Goal: Task Accomplishment & Management: Use online tool/utility

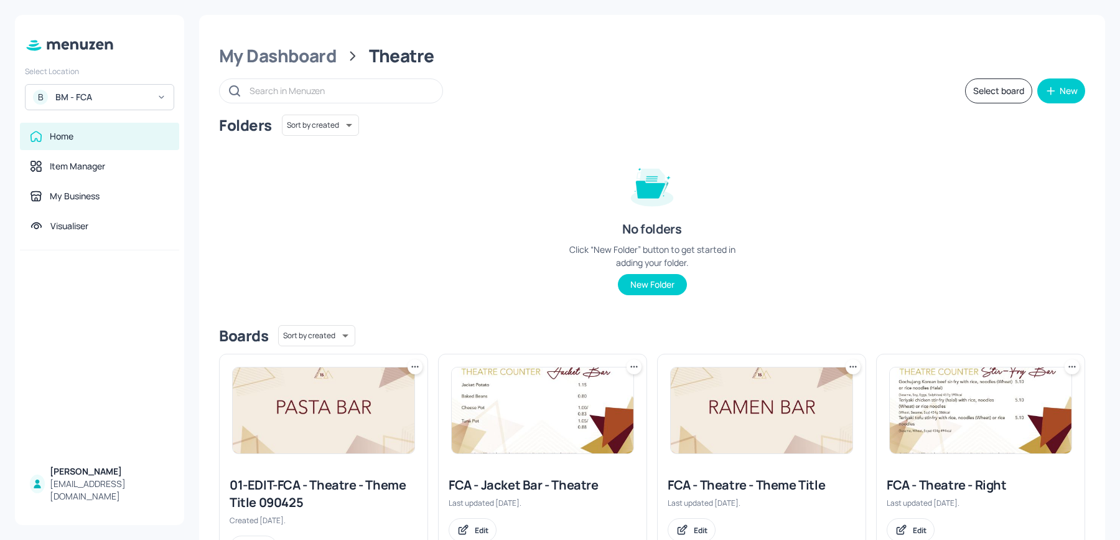
scroll to position [59, 0]
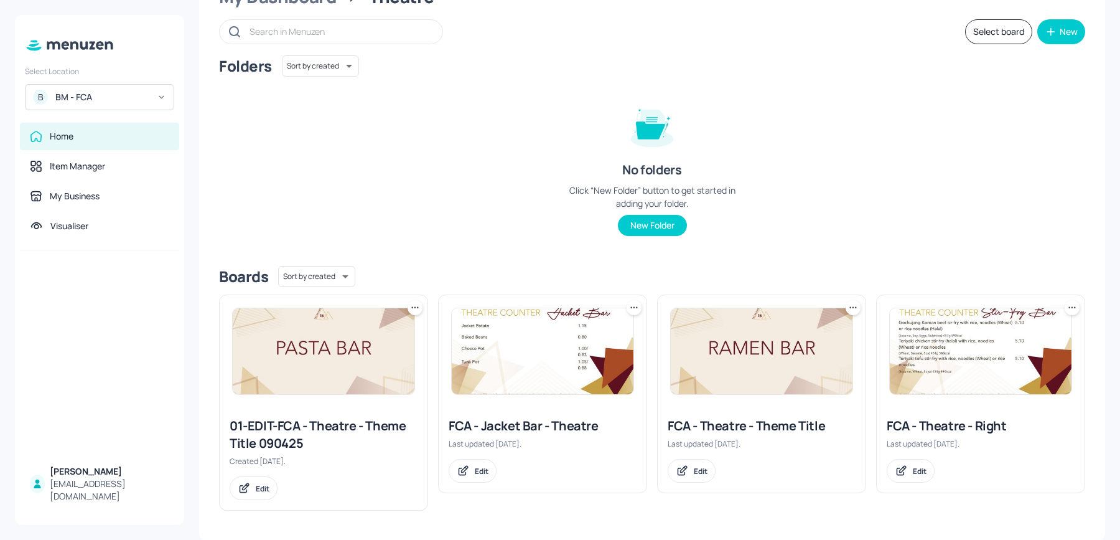
click at [997, 340] on img at bounding box center [981, 351] width 182 height 86
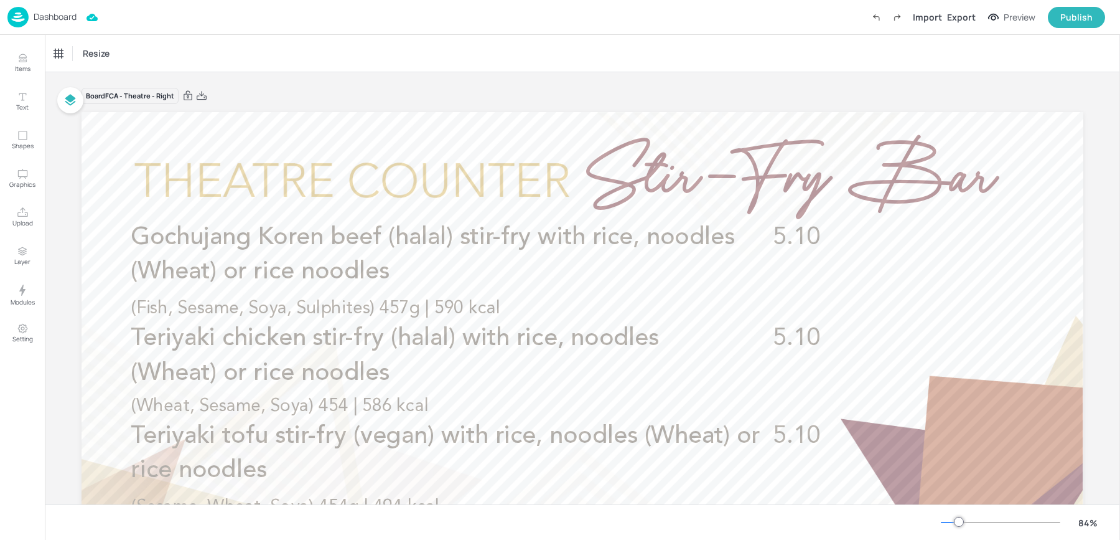
click at [36, 24] on div "Dashboard" at bounding box center [41, 17] width 69 height 21
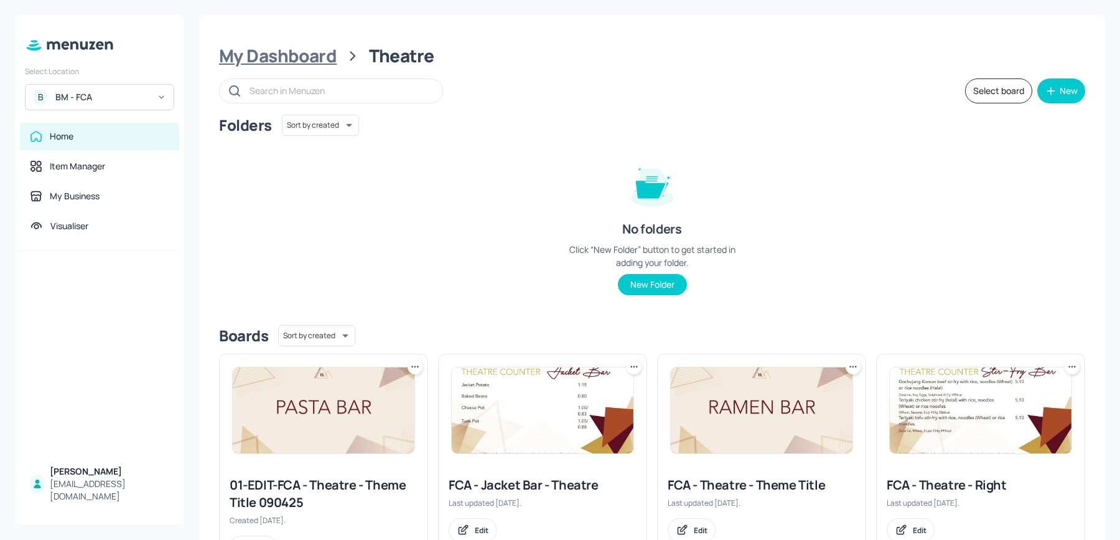
click at [243, 53] on div "My Dashboard" at bounding box center [278, 56] width 118 height 22
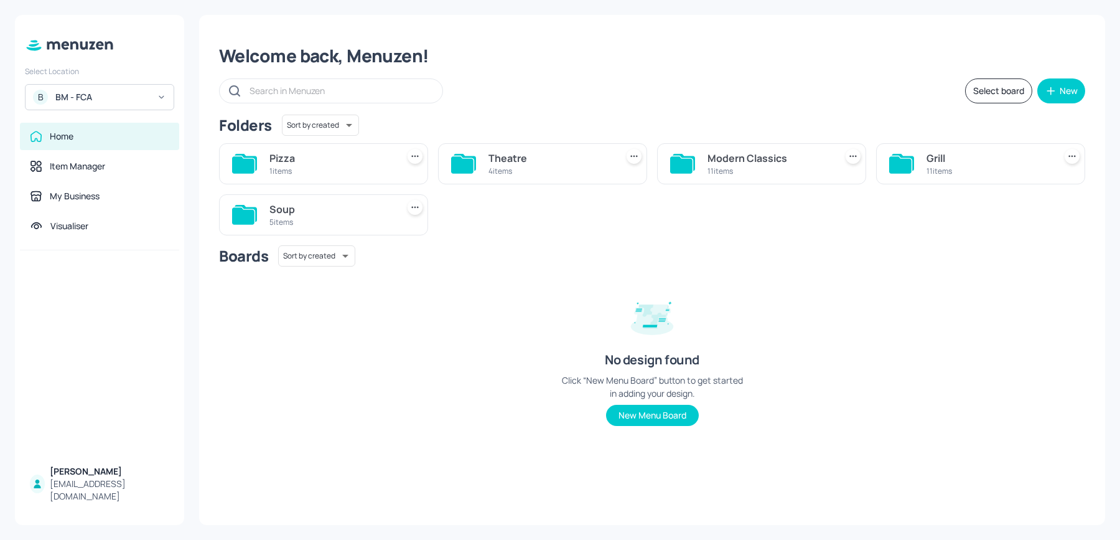
click at [934, 174] on div "11 items" at bounding box center [988, 171] width 123 height 11
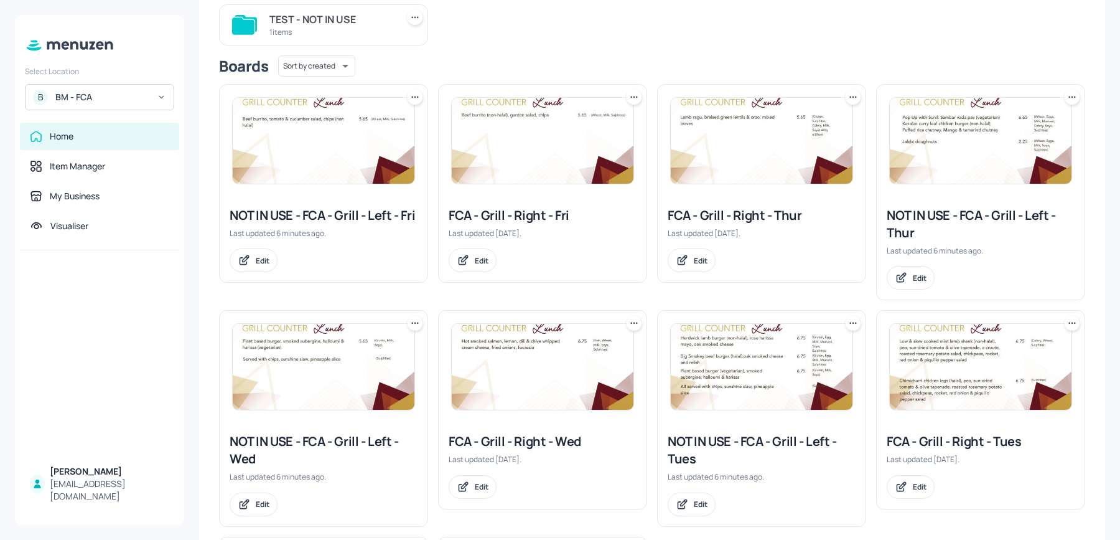
scroll to position [378, 0]
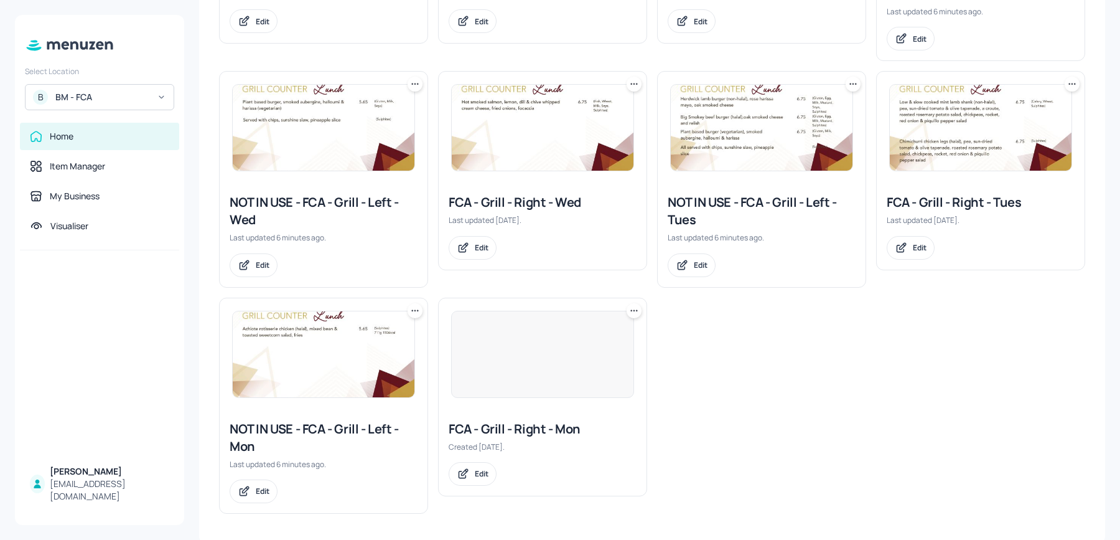
click at [484, 432] on div "FCA - Grill - Right - Mon" at bounding box center [543, 428] width 188 height 17
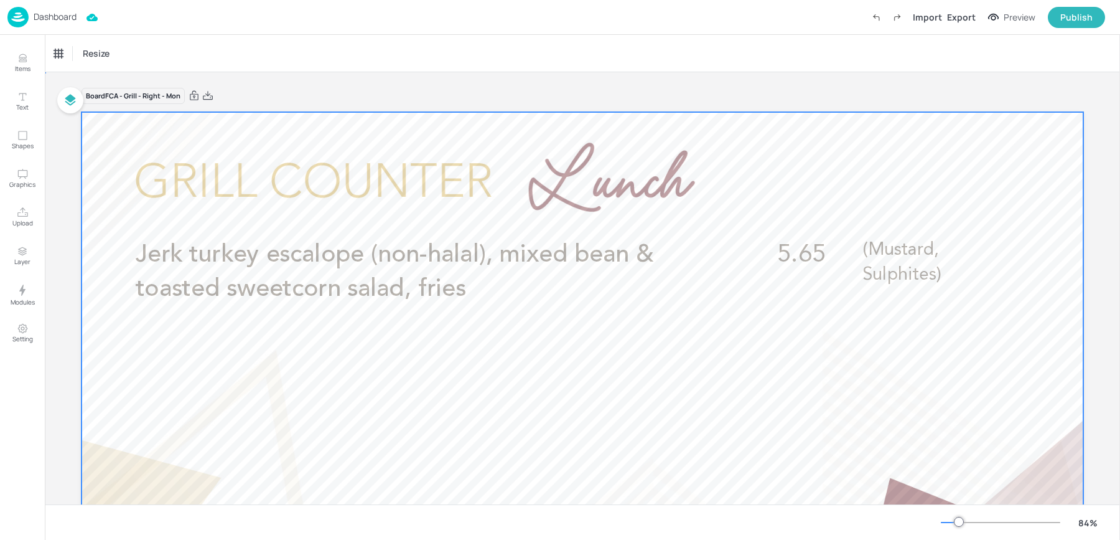
click at [368, 340] on div at bounding box center [583, 394] width 1002 height 564
click at [330, 380] on div at bounding box center [583, 394] width 1002 height 564
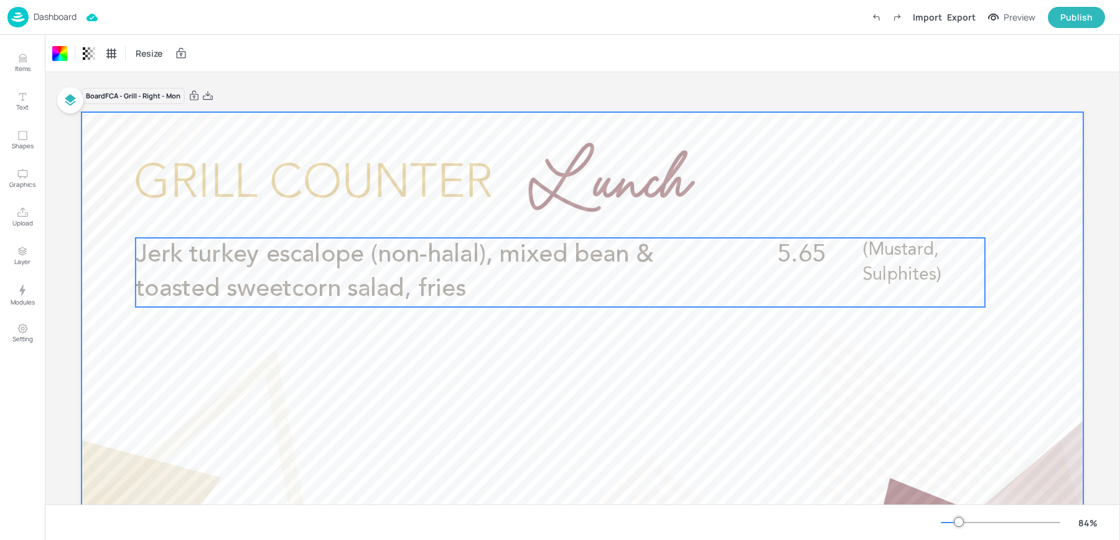
click at [271, 271] on p "Jerk turkey escalope (non-halal), mixed bean & toasted sweetcorn salad, fries" at bounding box center [419, 272] width 567 height 68
click at [309, 386] on div at bounding box center [583, 394] width 1002 height 564
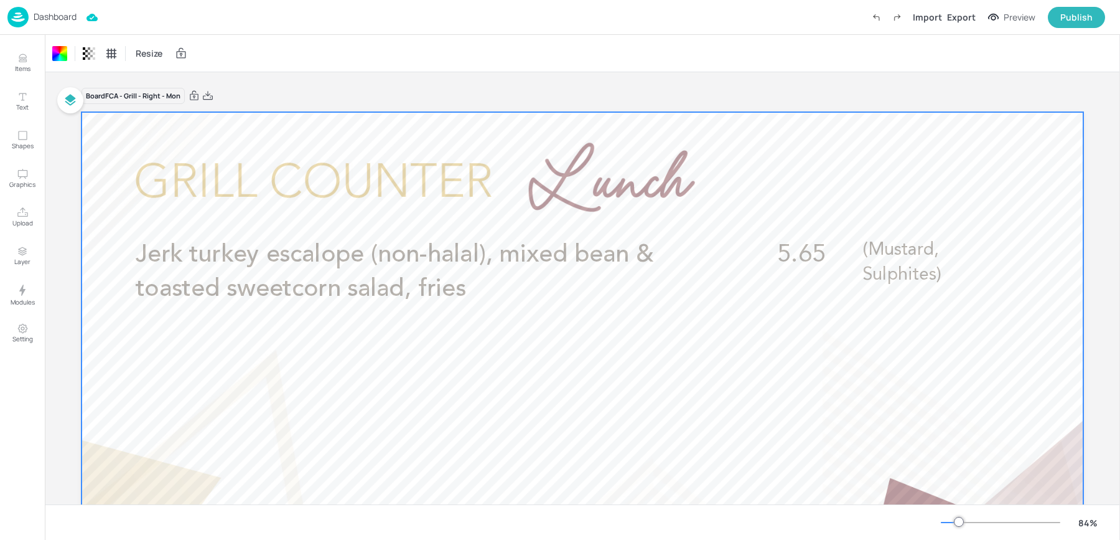
click at [319, 418] on div at bounding box center [583, 394] width 1002 height 564
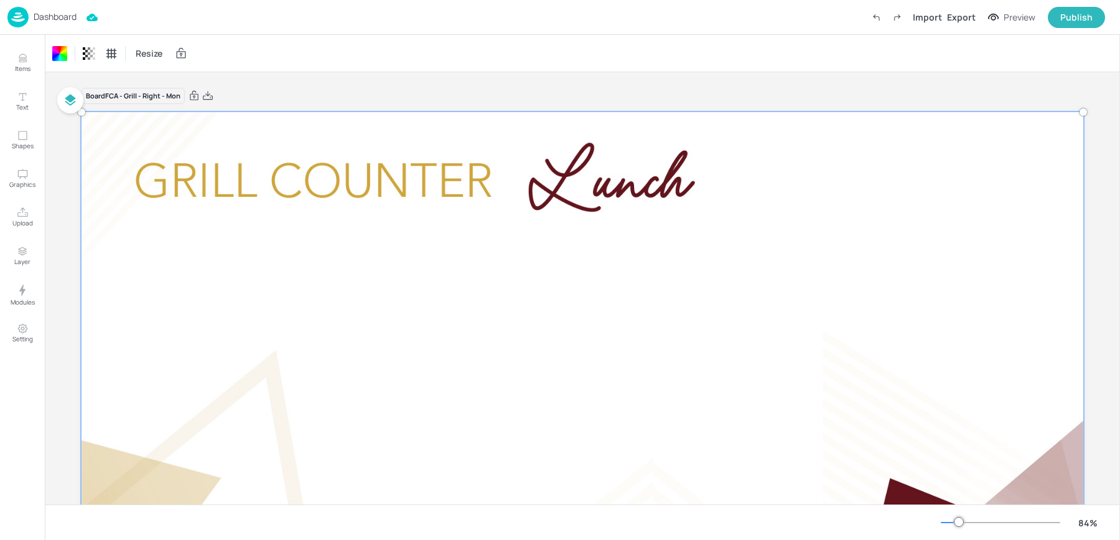
click at [274, 235] on div at bounding box center [582, 394] width 1017 height 579
click at [315, 101] on div "Board FCA - Grill - Right - Mon" at bounding box center [583, 95] width 1002 height 17
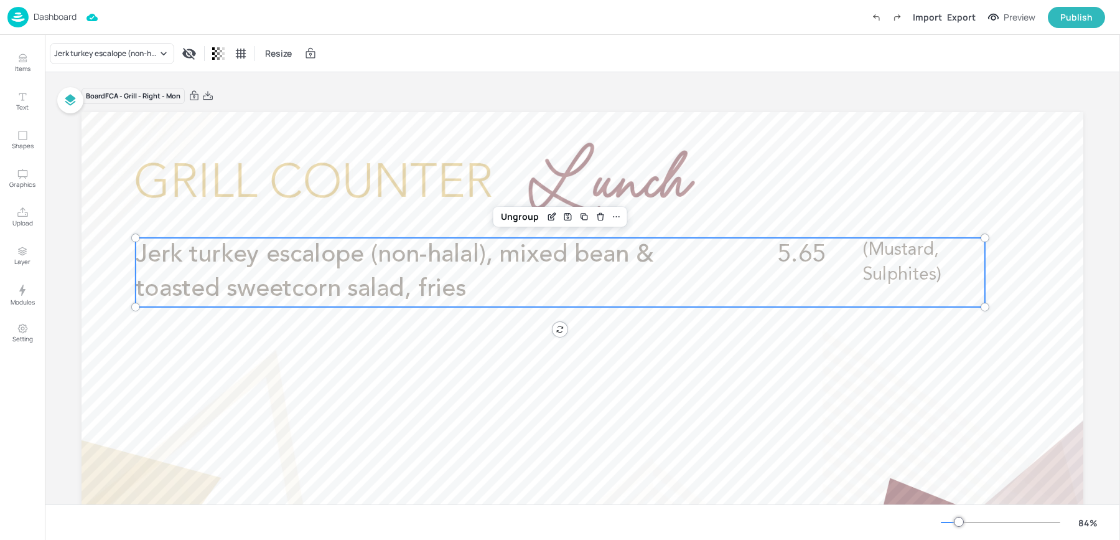
click at [312, 273] on p "Jerk turkey escalope (non-halal), mixed bean & toasted sweetcorn salad, fries" at bounding box center [419, 272] width 567 height 68
click at [583, 218] on icon "Duplicate" at bounding box center [585, 217] width 10 height 10
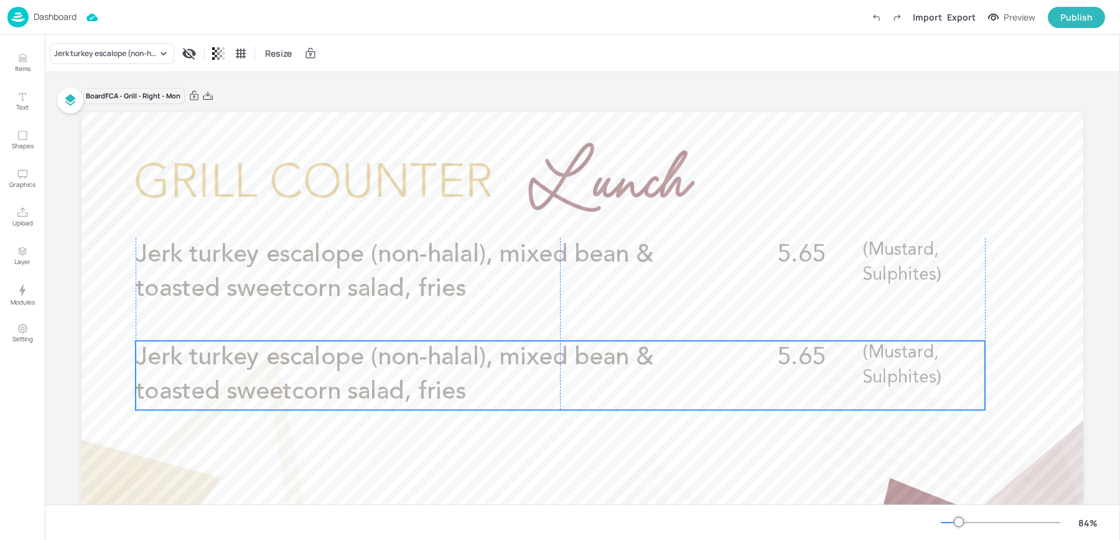
drag, startPoint x: 260, startPoint y: 292, endPoint x: 256, endPoint y: 390, distance: 97.8
click at [256, 390] on span "Jerk turkey escalope (non-halal), mixed bean & toasted sweetcorn salad, fries" at bounding box center [395, 374] width 519 height 59
click at [85, 48] on div "Jerk turkey escalope (non-halal), mixed bean & toasted sweetcorn salad, fries" at bounding box center [105, 53] width 103 height 11
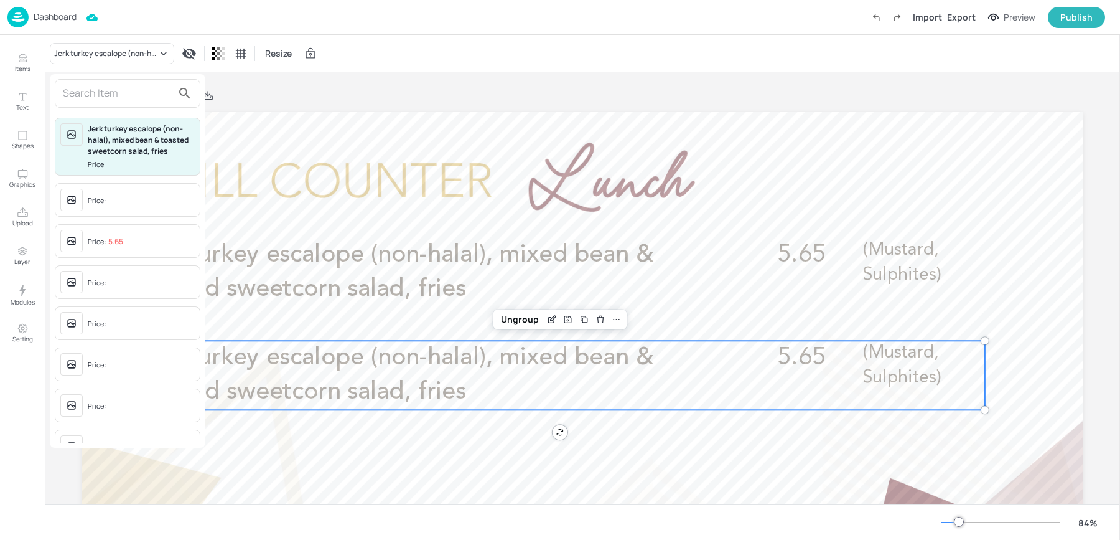
click at [117, 86] on input "text" at bounding box center [118, 93] width 110 height 20
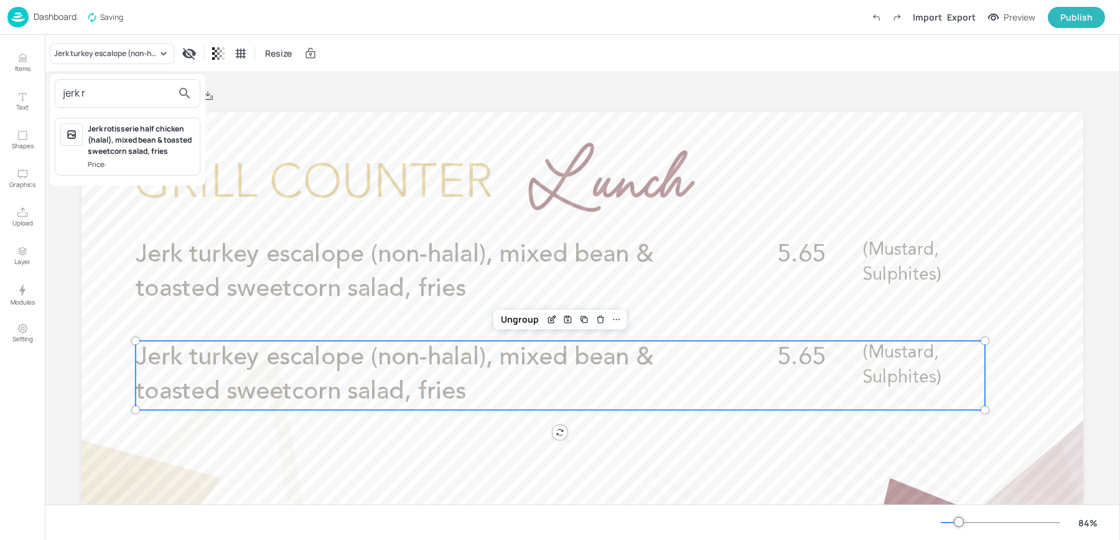
type input "jerk r"
click at [141, 153] on div "Jerk rotisserie half chicken (halal), mixed bean & toasted sweetcorn salad, fri…" at bounding box center [141, 140] width 107 height 34
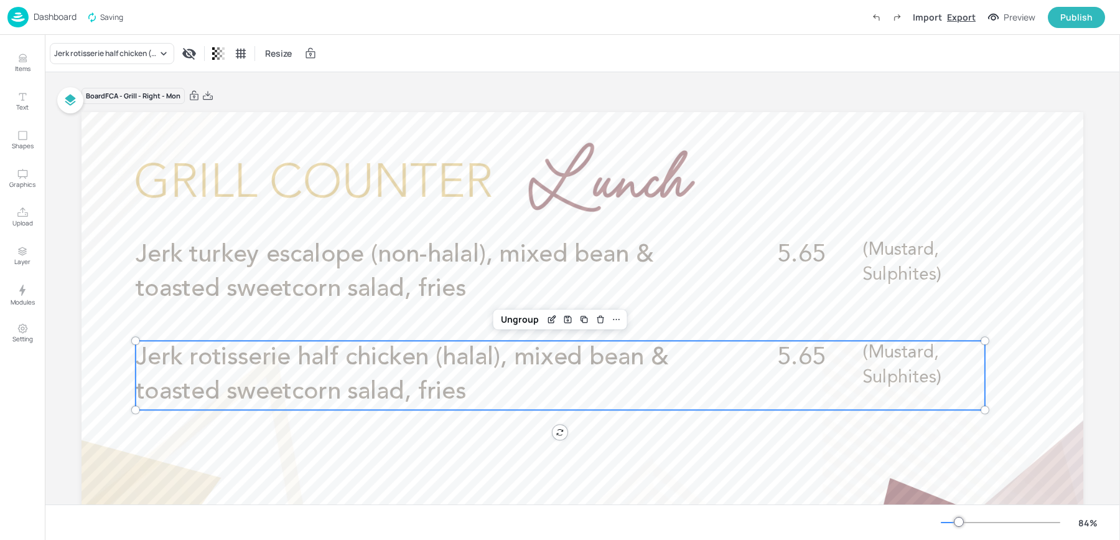
click at [965, 17] on div "Export" at bounding box center [961, 17] width 29 height 13
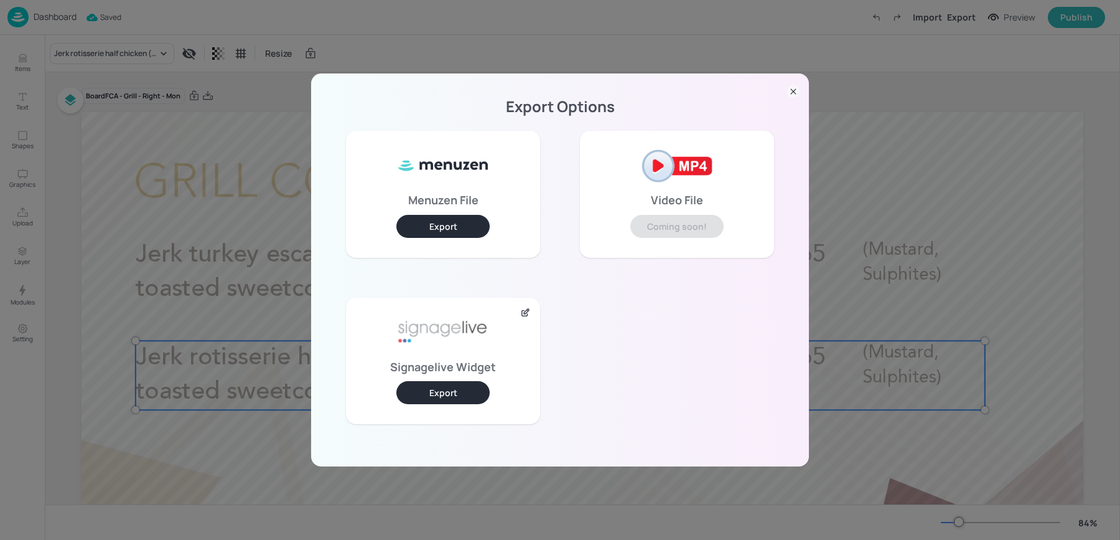
click at [443, 400] on button "Export" at bounding box center [443, 392] width 93 height 23
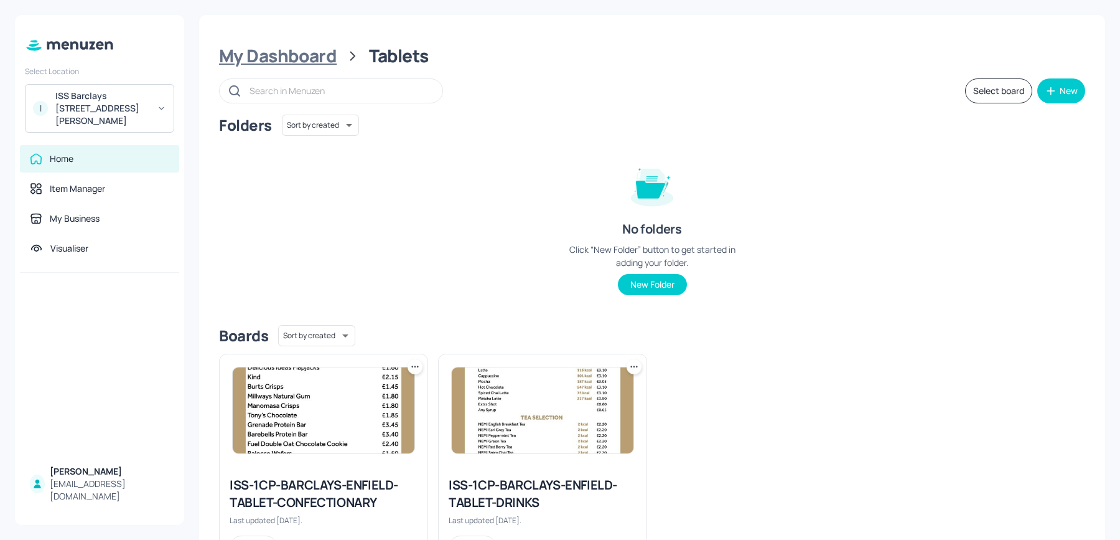
click at [249, 47] on div "My Dashboard" at bounding box center [278, 56] width 118 height 22
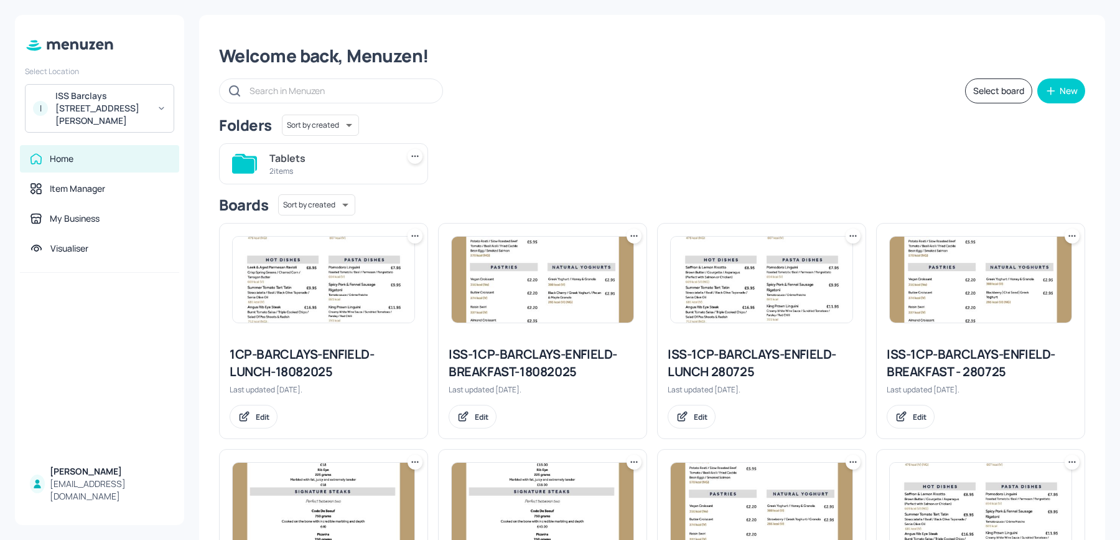
click at [251, 373] on div "1CP-BARCLAYS-ENFIELD-LUNCH-18082025" at bounding box center [324, 362] width 188 height 35
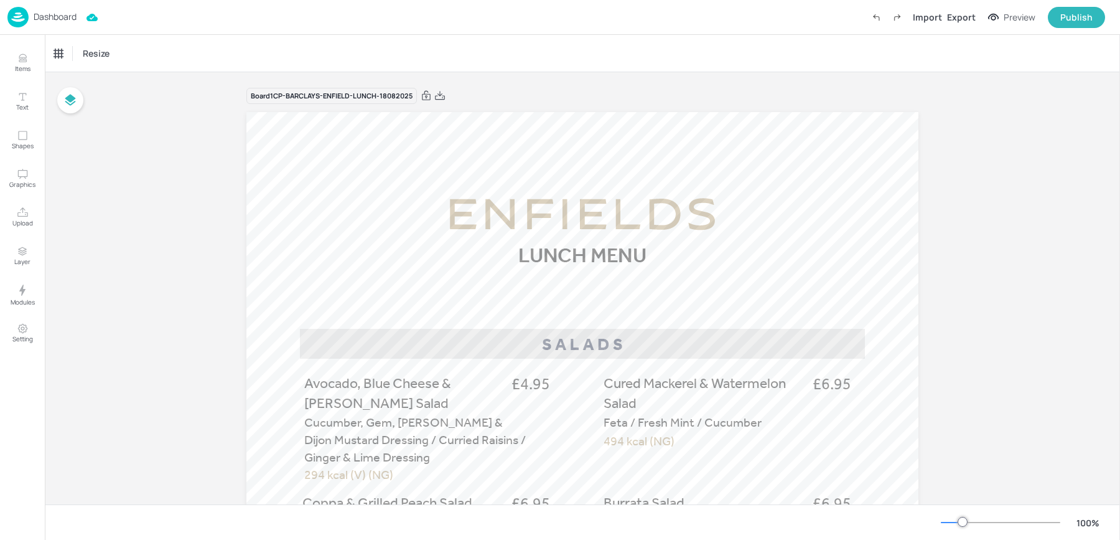
scroll to position [132, 0]
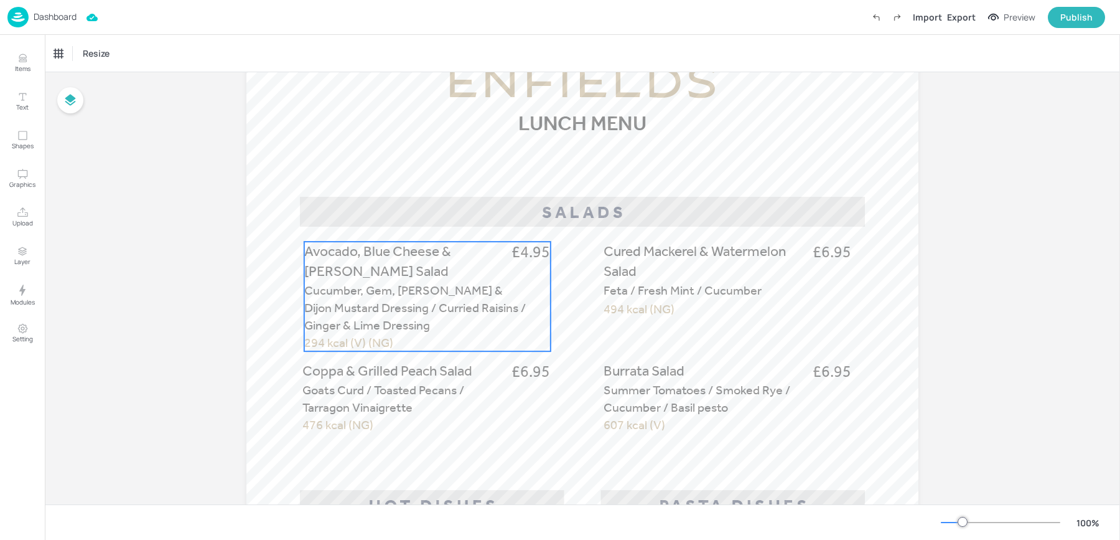
click at [458, 279] on p "Avocado, Blue Cheese & Cobb Salad" at bounding box center [404, 262] width 200 height 40
click at [417, 222] on icon "Edit Item" at bounding box center [419, 220] width 11 height 10
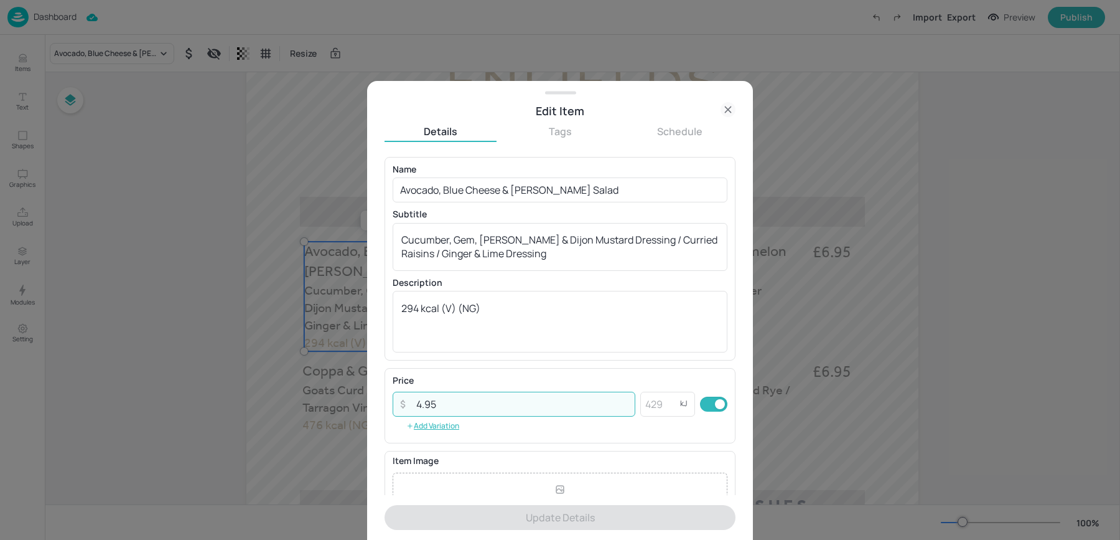
click at [424, 405] on input "4.95" at bounding box center [522, 404] width 227 height 25
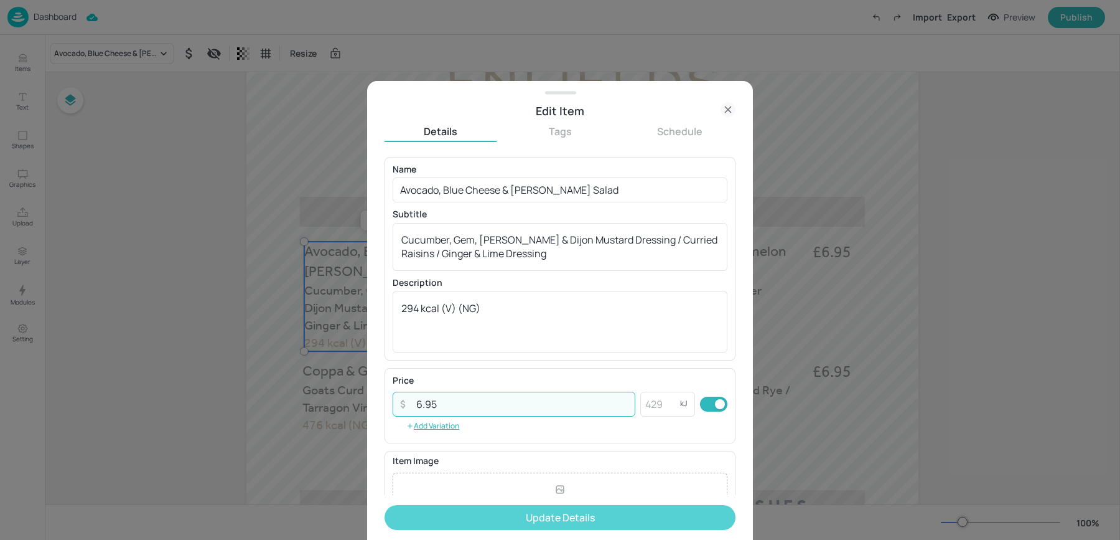
type input "6.95"
click at [437, 515] on button "Update Details" at bounding box center [560, 517] width 351 height 25
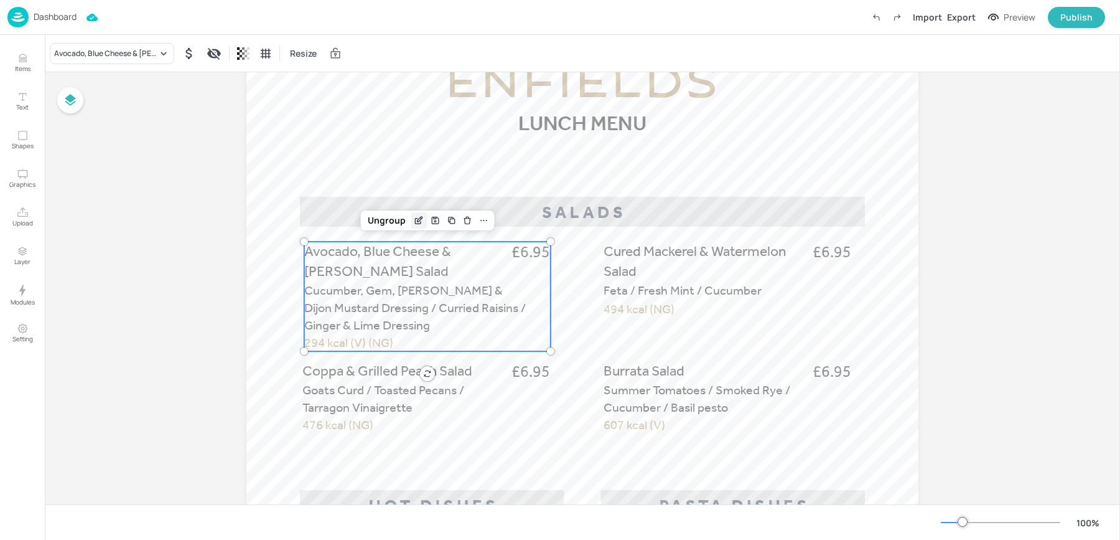
click at [414, 216] on icon "Edit Item" at bounding box center [419, 220] width 11 height 10
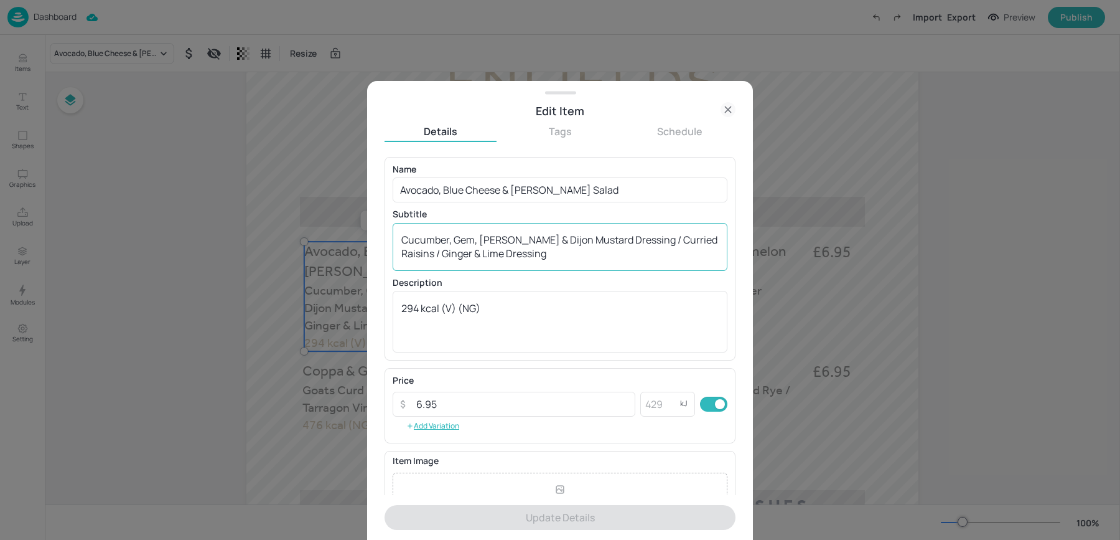
click at [537, 260] on textarea "Cucumber, Gem, Oregano & Dijon Mustard Dressing / Curried Raisins / Ginger & Li…" at bounding box center [560, 246] width 317 height 27
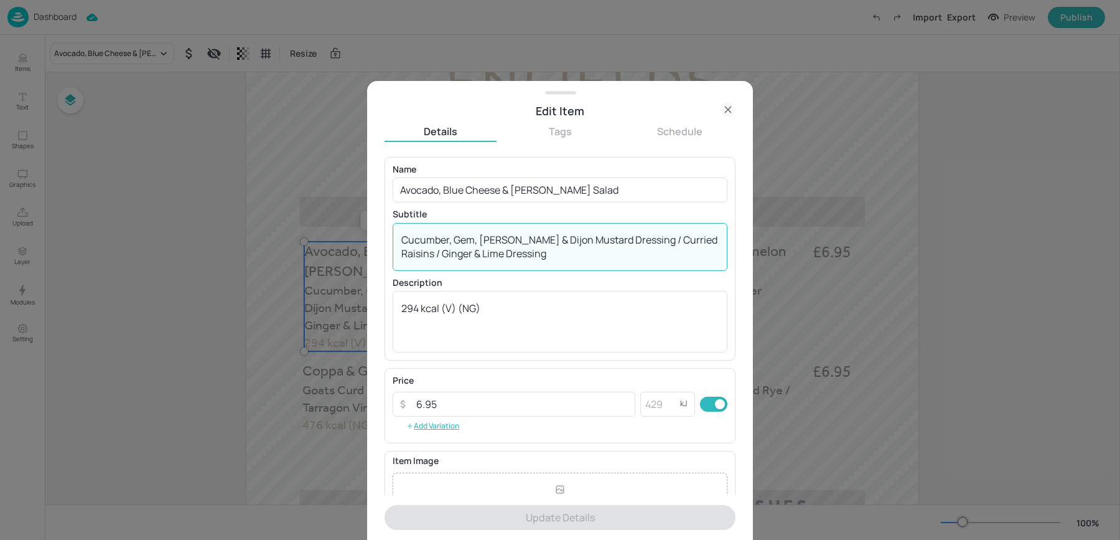
click at [537, 260] on textarea "Cucumber, Gem, Oregano & Dijon Mustard Dressing / Curried Raisins / Ginger & Li…" at bounding box center [560, 246] width 317 height 27
paste textarea "/ Gem / Gregano & Dijon Mustard Dressing"
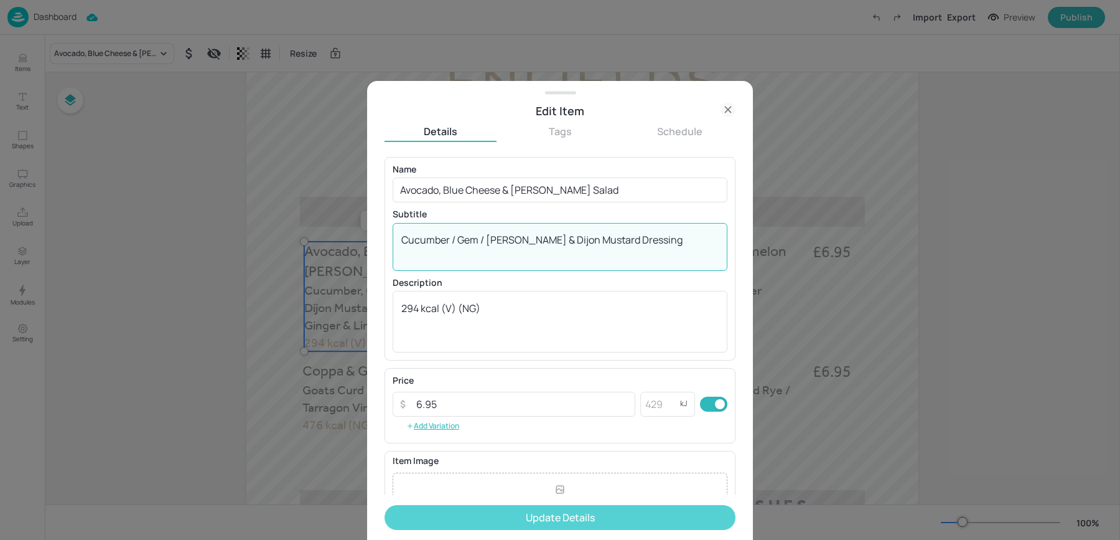
type textarea "Cucumber / Gem / Gregano & Dijon Mustard Dressing"
click at [436, 511] on button "Update Details" at bounding box center [560, 517] width 351 height 25
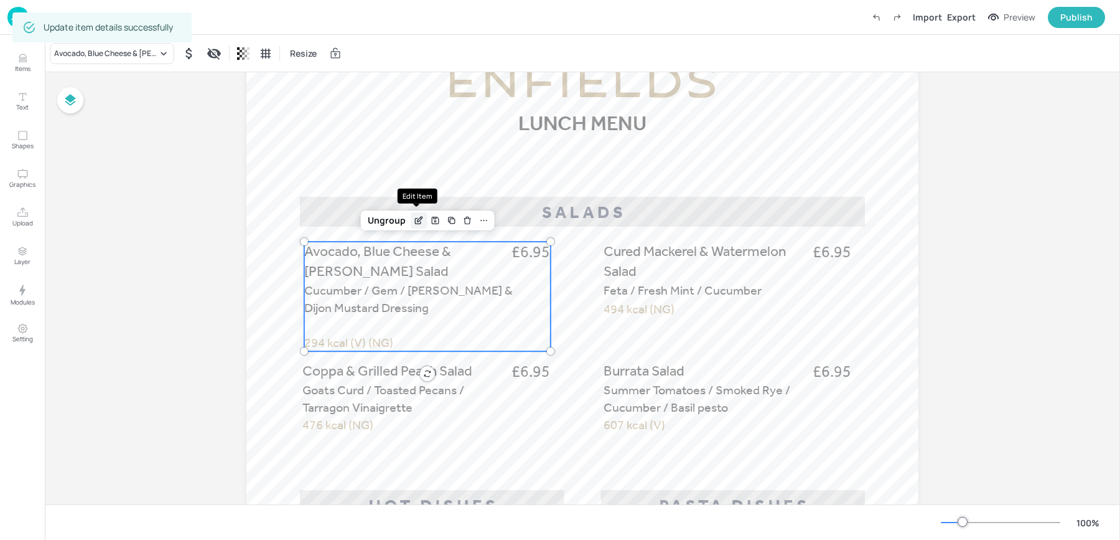
click at [414, 215] on icon "Edit Item" at bounding box center [419, 220] width 11 height 10
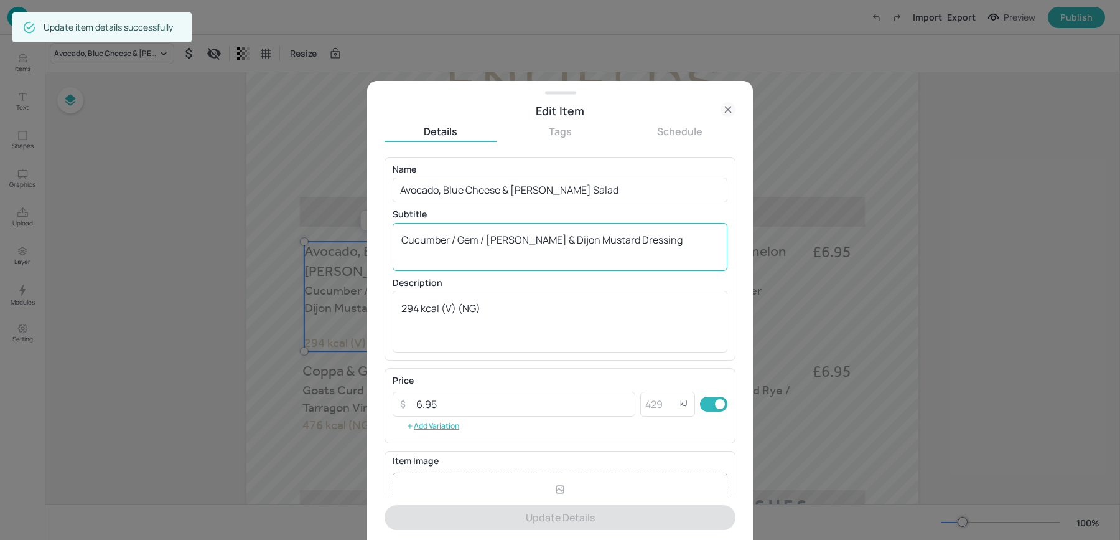
click at [490, 242] on textarea "Cucumber / Gem / Gregano & Dijon Mustard Dressing" at bounding box center [560, 246] width 317 height 27
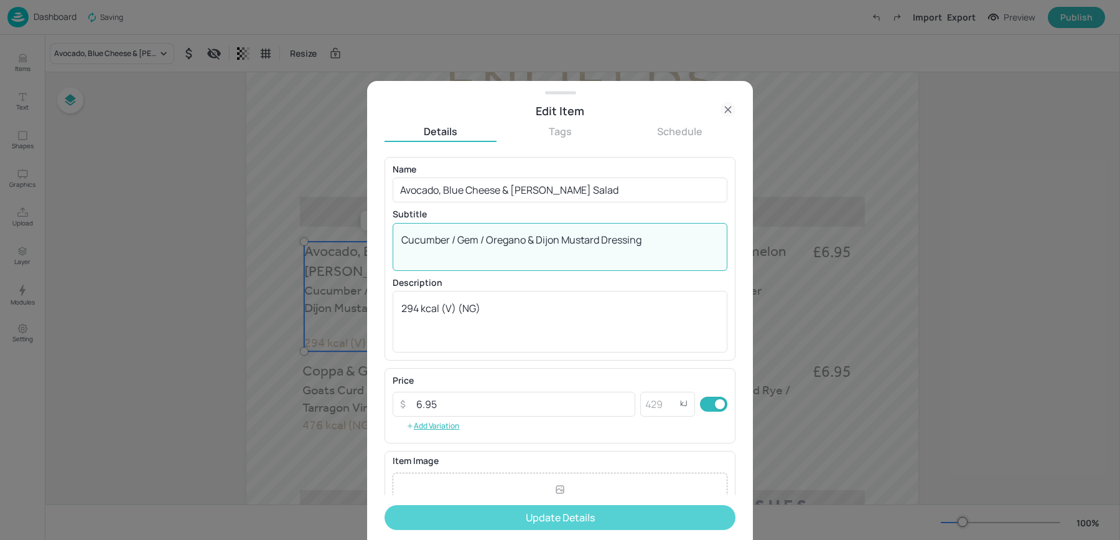
type textarea "Cucumber / Gem / Oregano & Dijon Mustard Dressing"
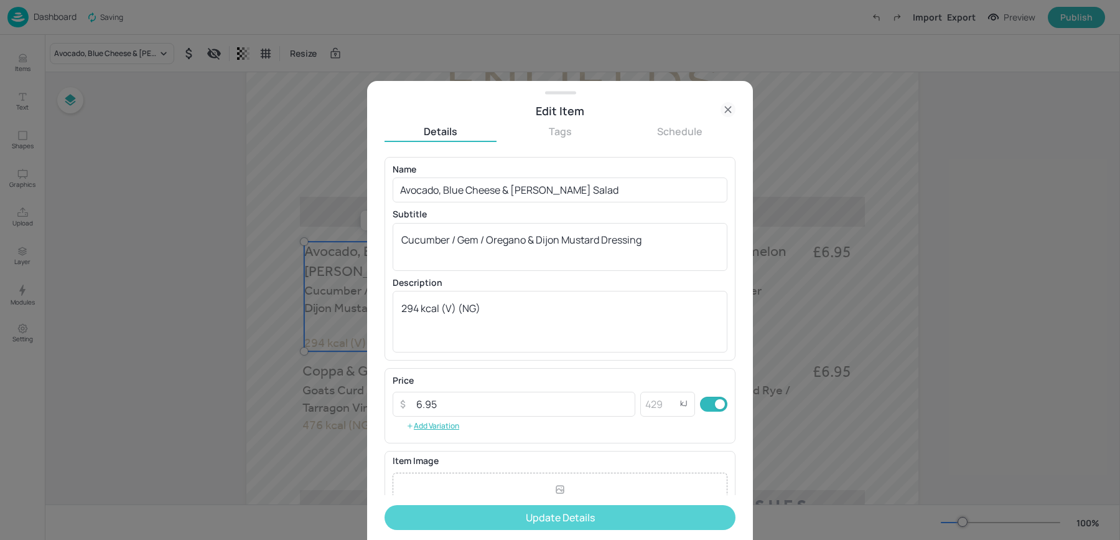
click at [456, 525] on button "Update Details" at bounding box center [560, 517] width 351 height 25
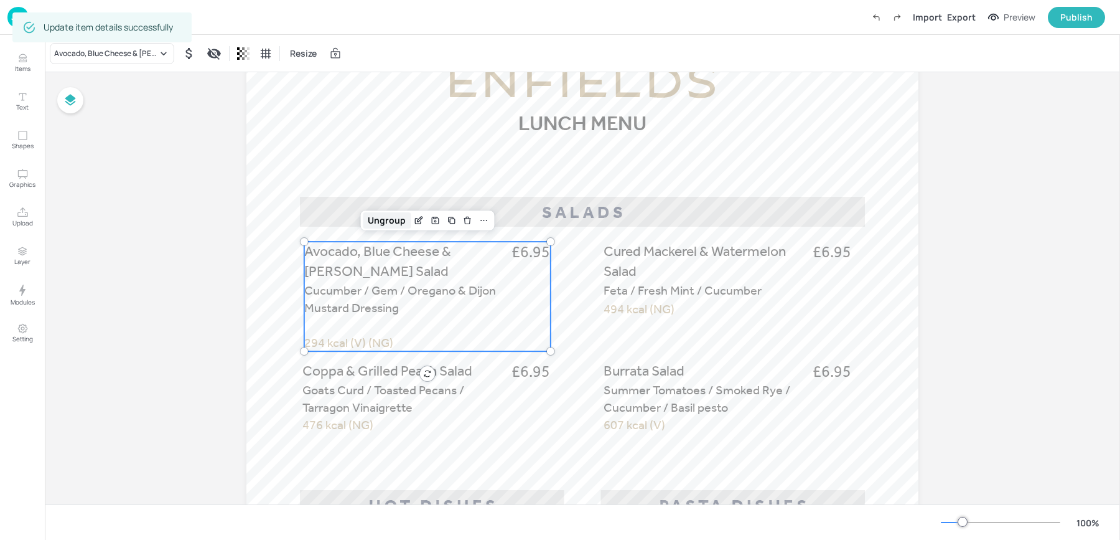
click at [387, 220] on div "Ungroup" at bounding box center [387, 220] width 48 height 16
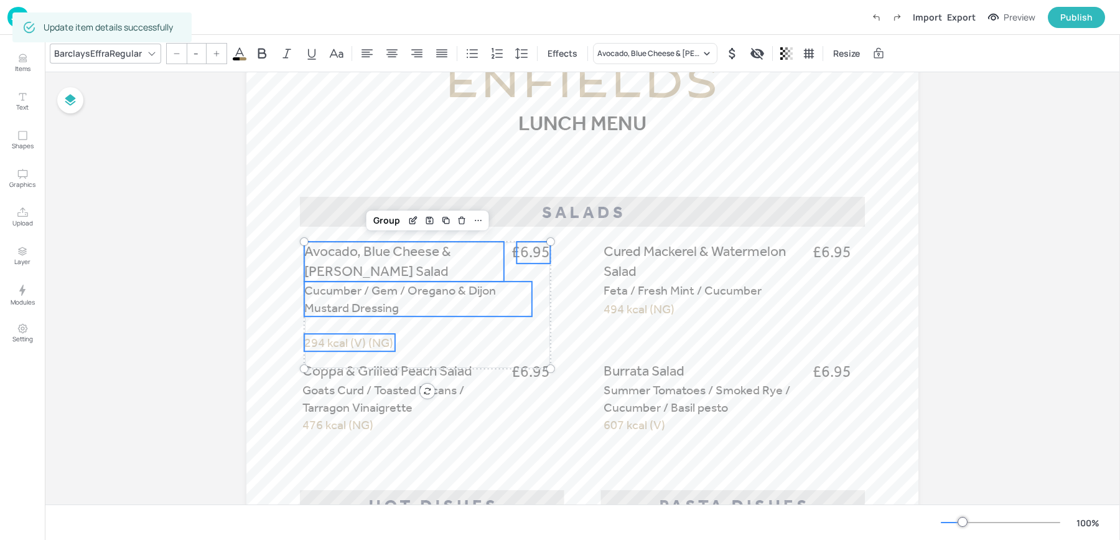
click at [322, 344] on span "294 kcal (V) (NG)" at bounding box center [348, 342] width 89 height 15
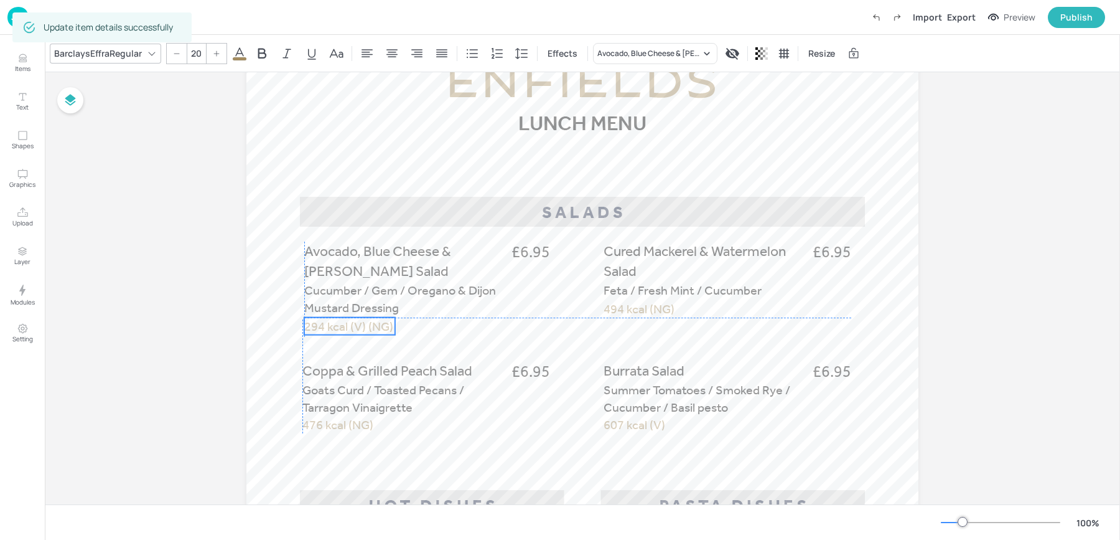
drag, startPoint x: 318, startPoint y: 342, endPoint x: 318, endPoint y: 327, distance: 14.3
click at [318, 327] on span "294 kcal (V) (NG)" at bounding box center [348, 326] width 89 height 15
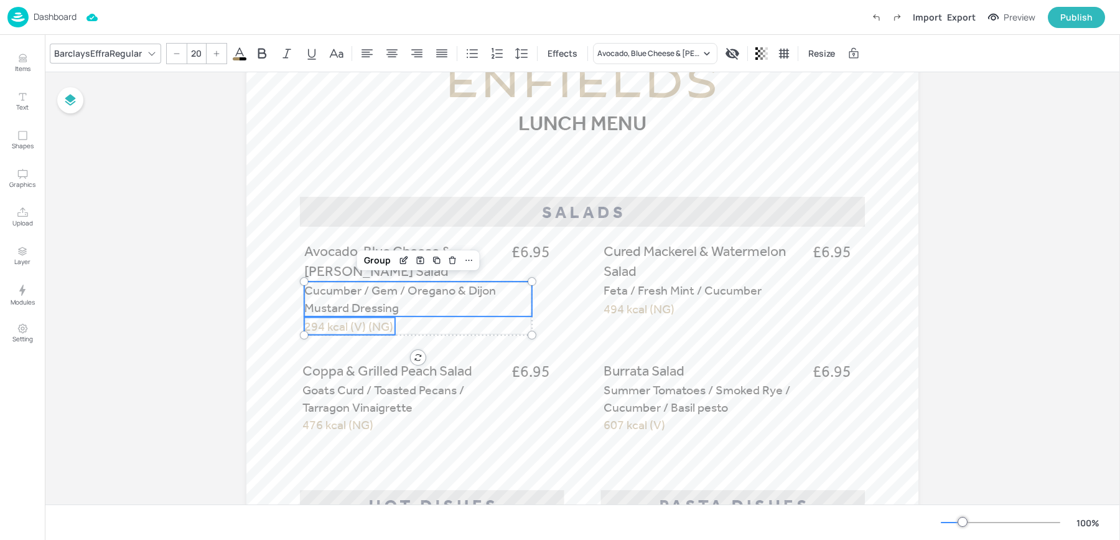
click at [314, 307] on span "Cucumber / Gem / Oregano & Dijon Mustard Dressing" at bounding box center [400, 299] width 192 height 32
click at [317, 275] on span "Avocado, Blue Cheese & Cobb Salad" at bounding box center [377, 261] width 147 height 37
type input "--"
click at [530, 253] on span "£6.95" at bounding box center [531, 253] width 39 height 22
click at [369, 222] on div "Group" at bounding box center [387, 220] width 37 height 16
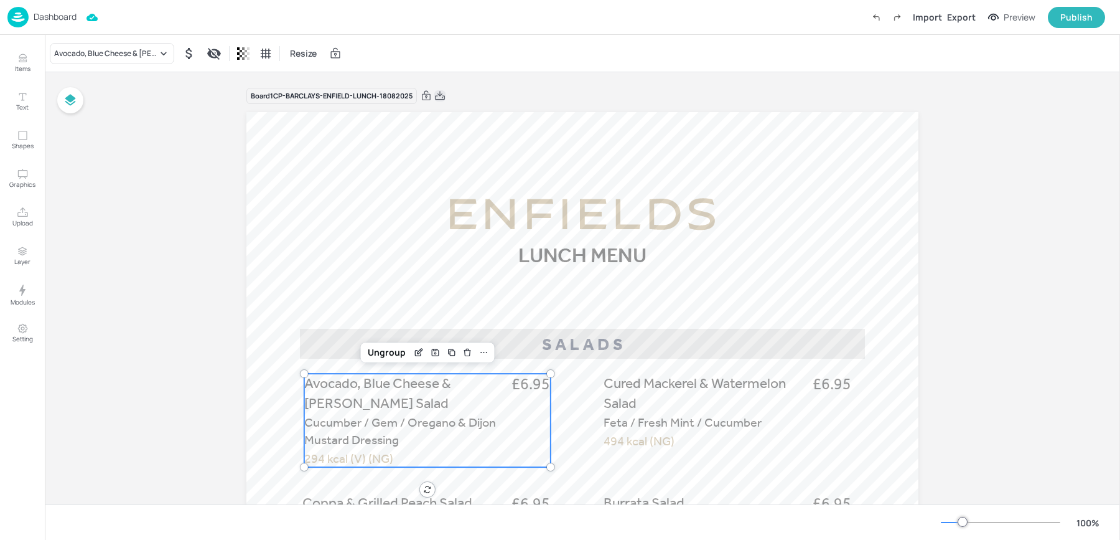
click at [436, 96] on icon at bounding box center [439, 96] width 11 height 12
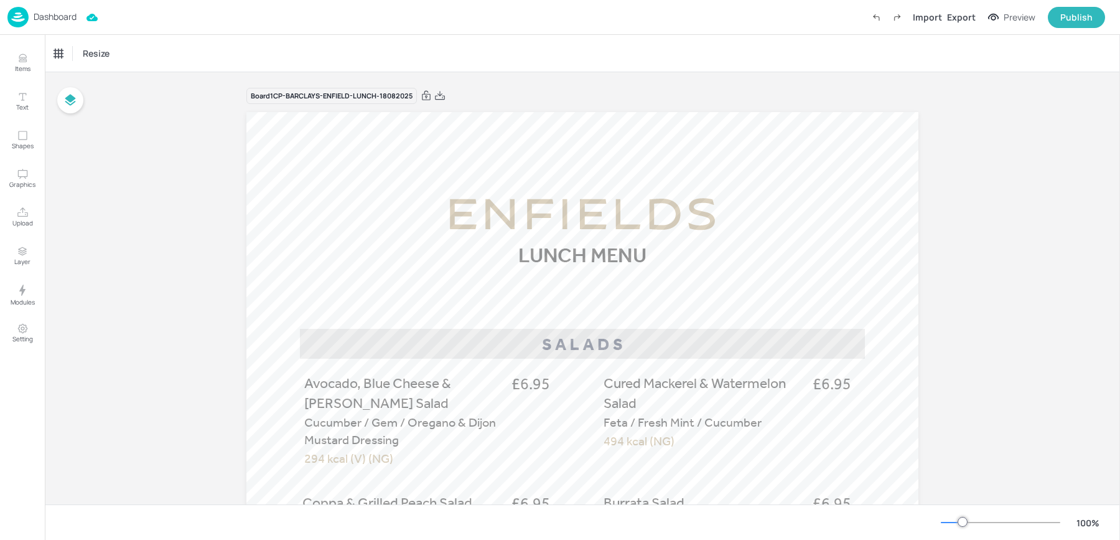
click at [34, 27] on div "Dashboard" at bounding box center [41, 17] width 69 height 21
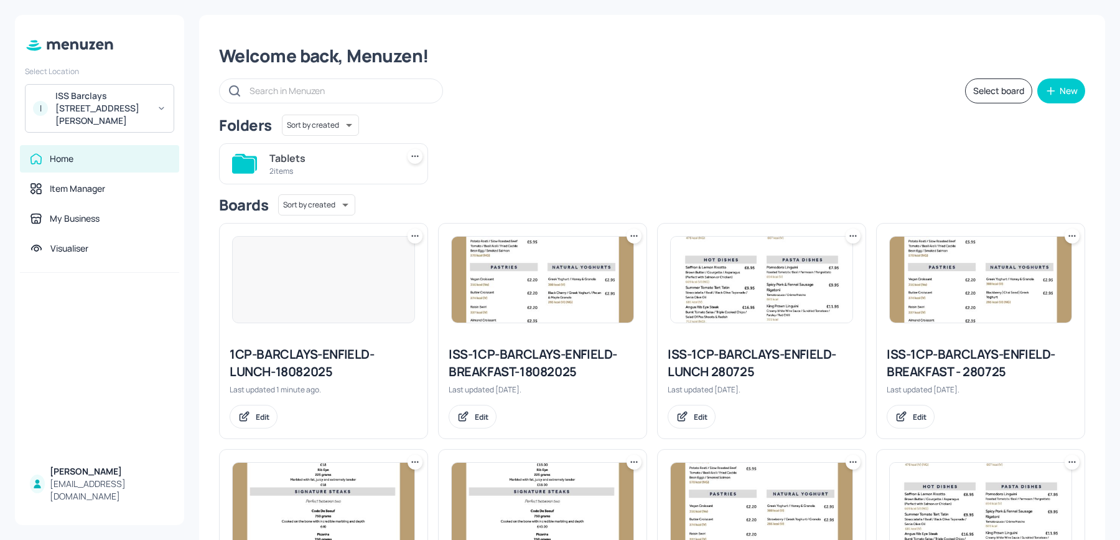
click at [537, 367] on div "ISS-1CP-BARCLAYS-ENFIELD-BREAKFAST-18082025" at bounding box center [543, 362] width 188 height 35
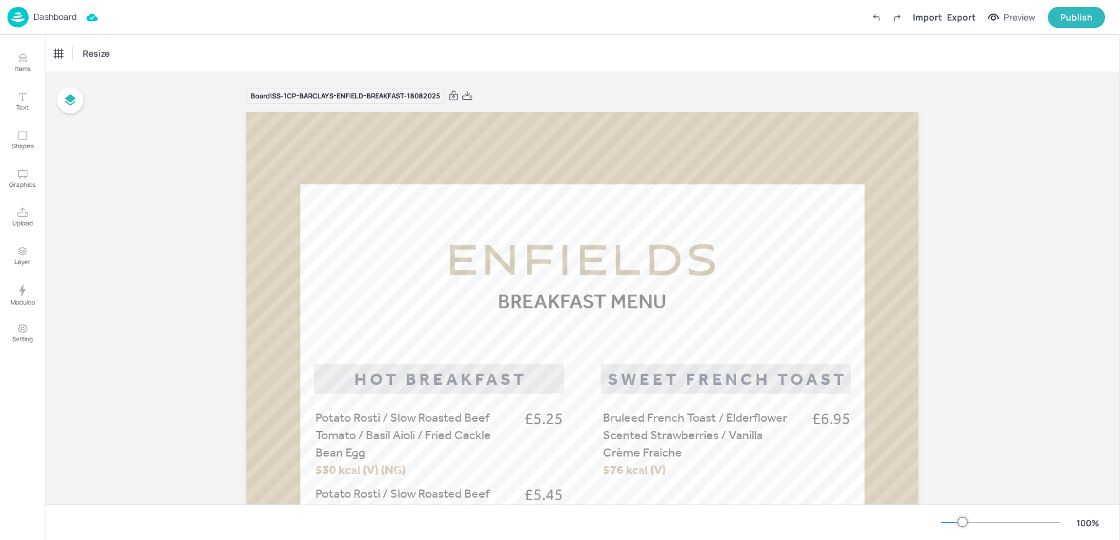
click at [40, 21] on p "Dashboard" at bounding box center [55, 16] width 43 height 9
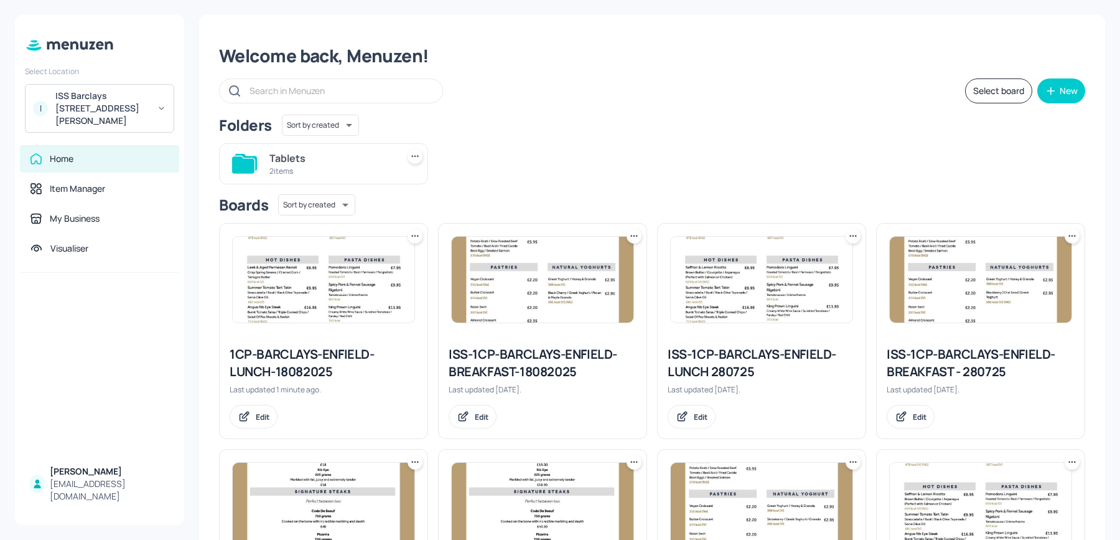
click at [48, 95] on div "I ISS Barclays 1 Churchill Place" at bounding box center [99, 108] width 149 height 49
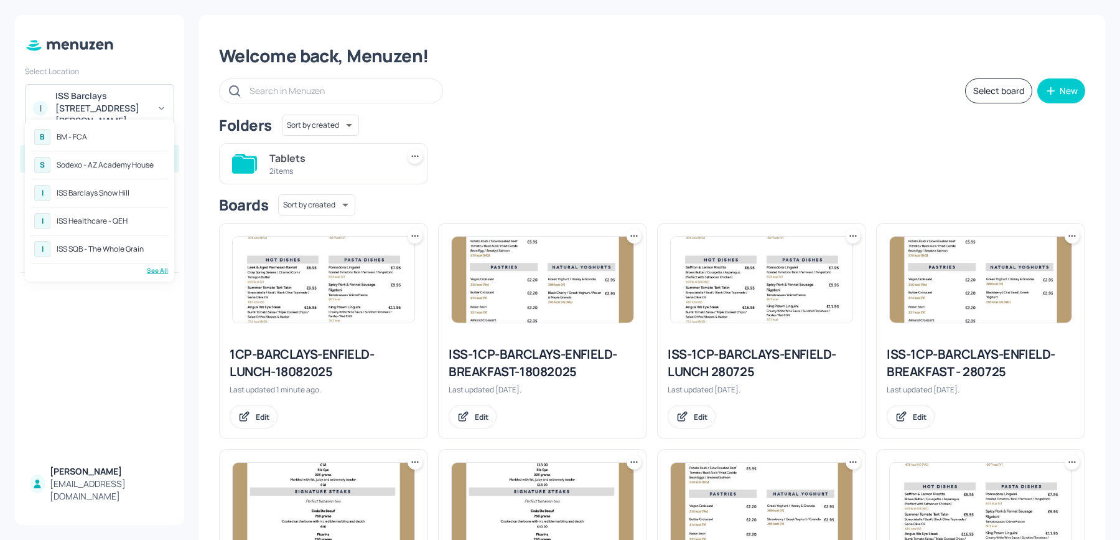
click at [153, 273] on div "See All" at bounding box center [99, 270] width 137 height 9
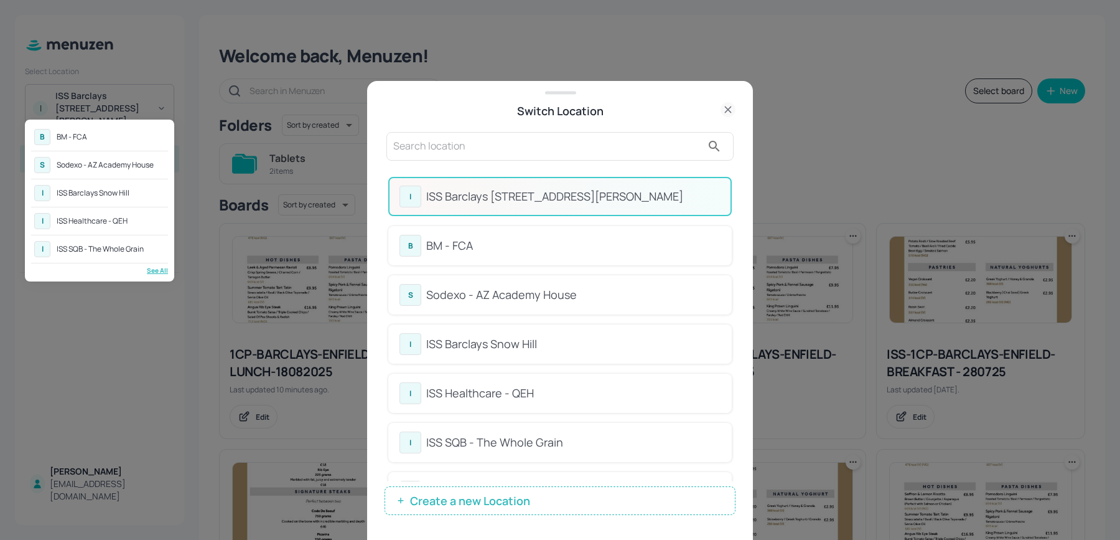
click at [420, 162] on div at bounding box center [560, 270] width 1120 height 540
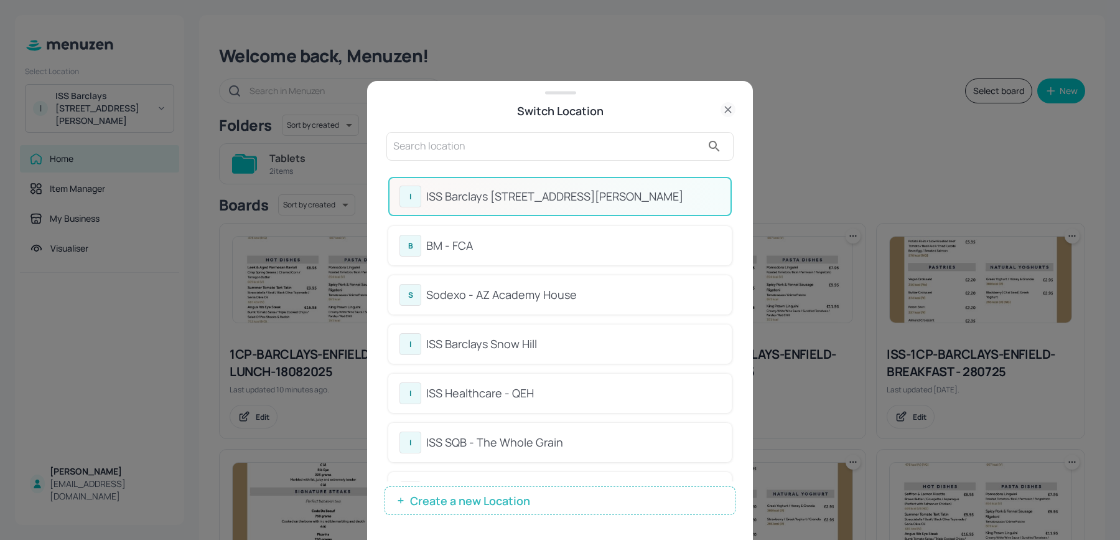
click at [406, 144] on input "text" at bounding box center [547, 146] width 309 height 20
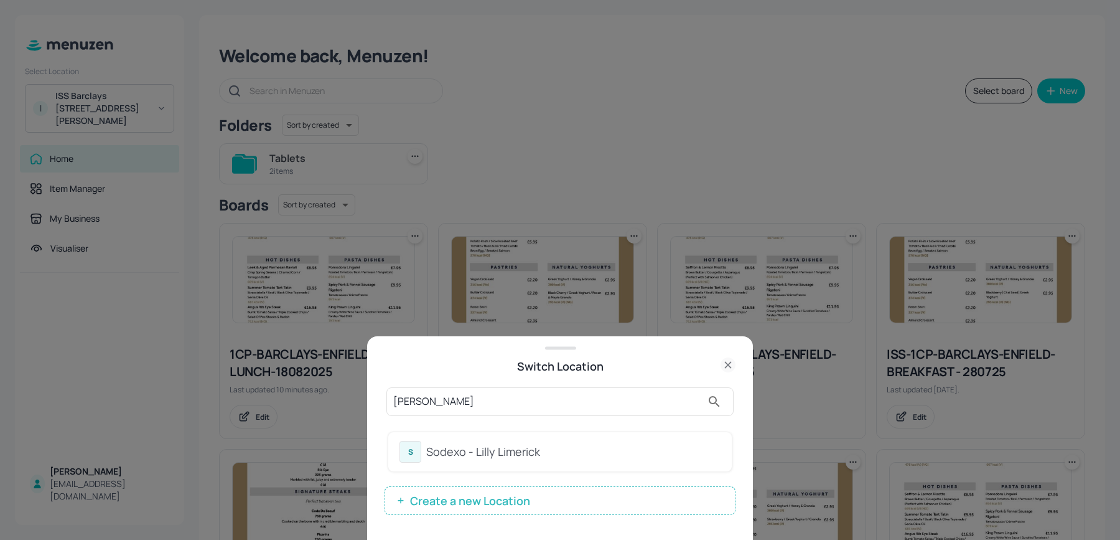
type input "limer"
click at [440, 455] on div "Sodexo - Lilly Limerick" at bounding box center [573, 451] width 294 height 17
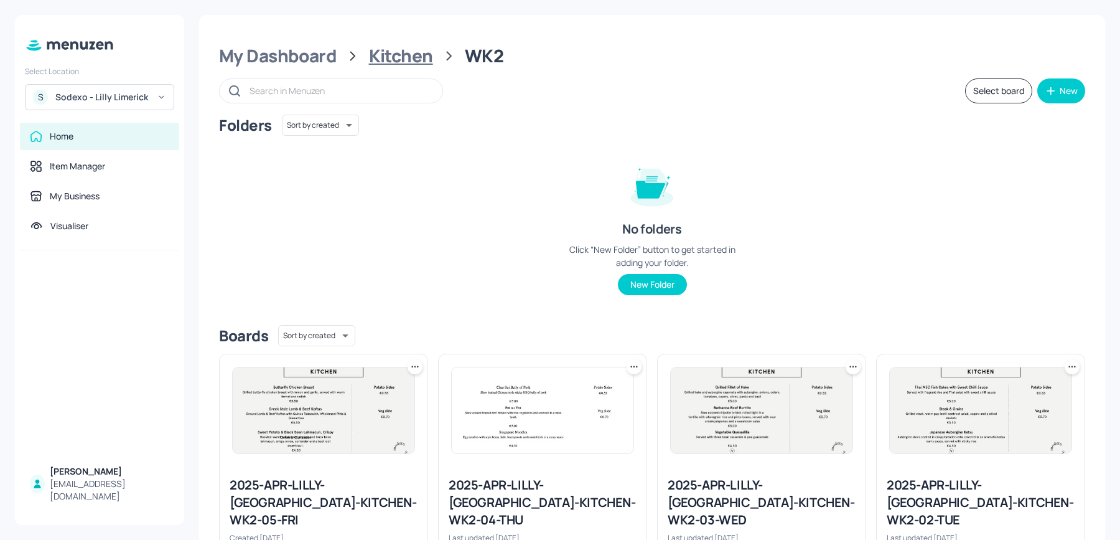
click at [391, 60] on div "Kitchen" at bounding box center [401, 56] width 64 height 22
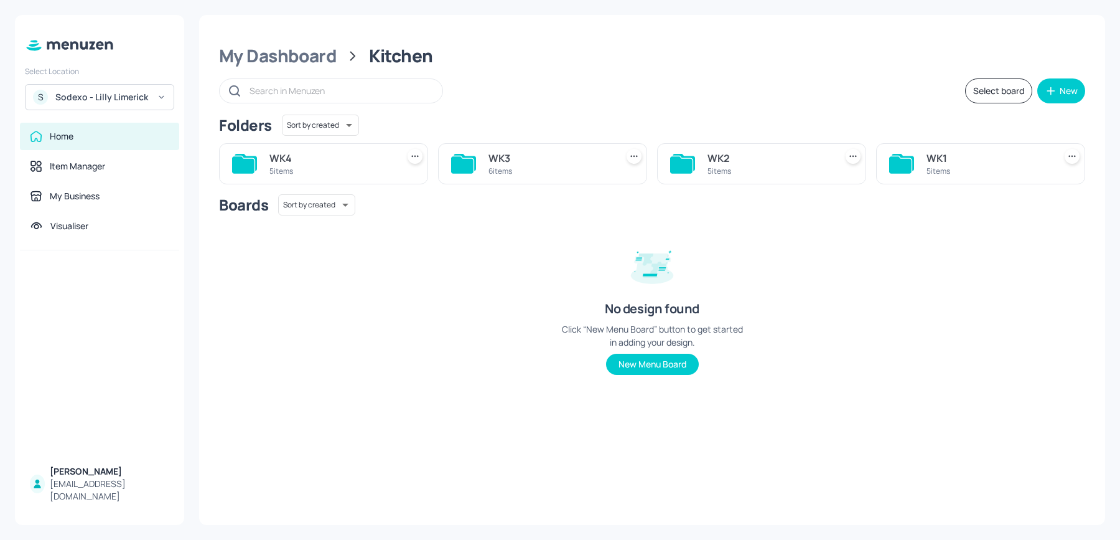
click at [944, 159] on div "WK1" at bounding box center [988, 158] width 123 height 15
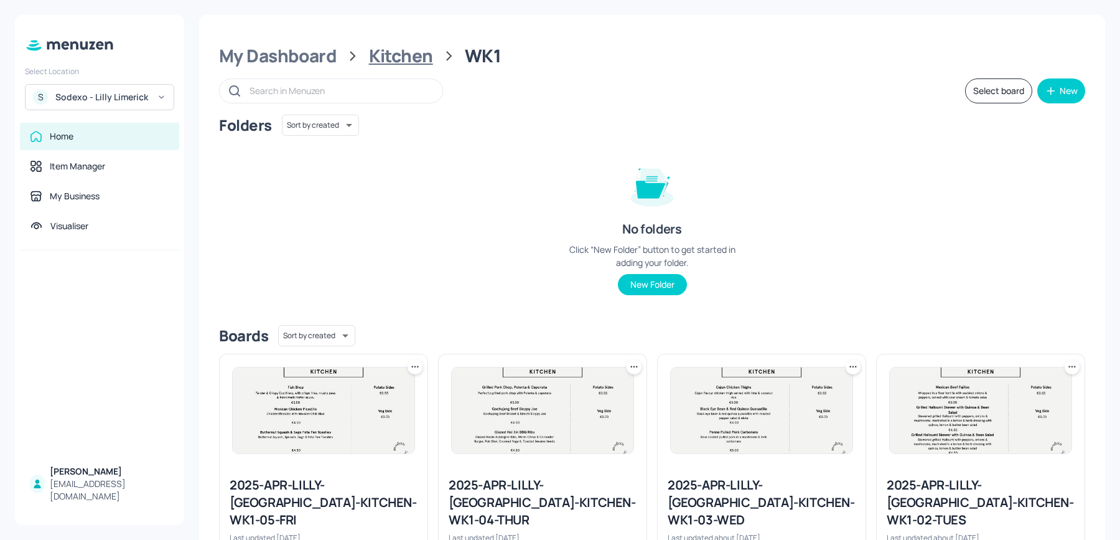
click at [385, 52] on div "Kitchen" at bounding box center [401, 56] width 64 height 22
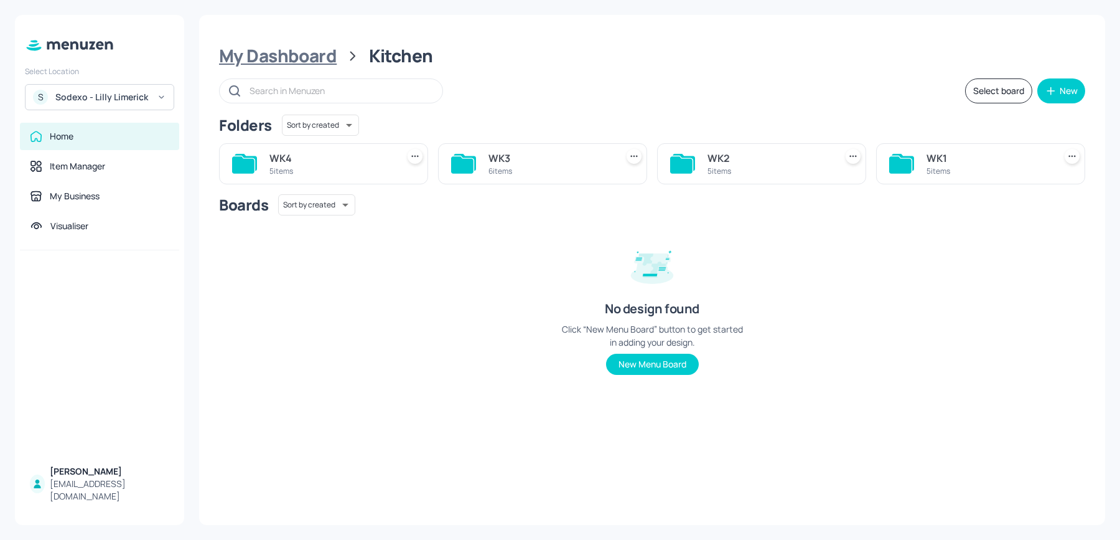
click at [281, 63] on div "My Dashboard" at bounding box center [278, 56] width 118 height 22
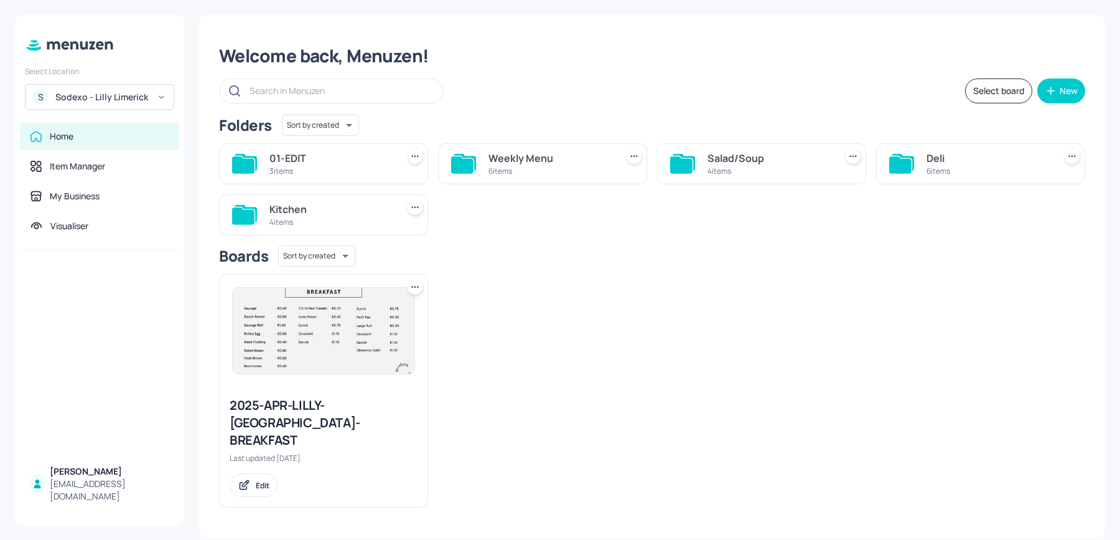
click at [975, 167] on div "6 items" at bounding box center [988, 171] width 123 height 11
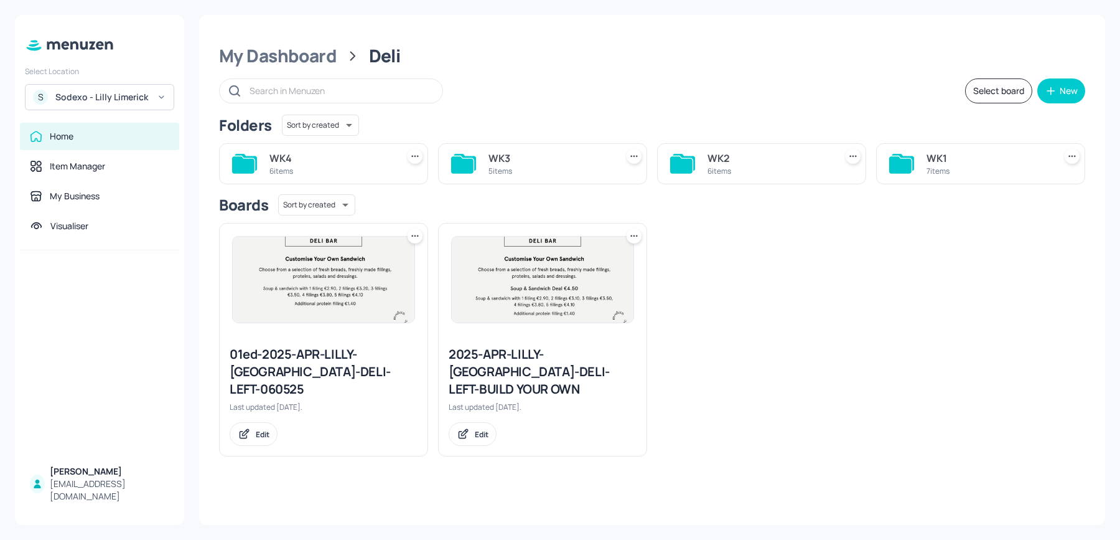
click at [919, 174] on div "WK1 7 items" at bounding box center [980, 163] width 209 height 41
click at [940, 161] on div "WK1" at bounding box center [988, 158] width 123 height 15
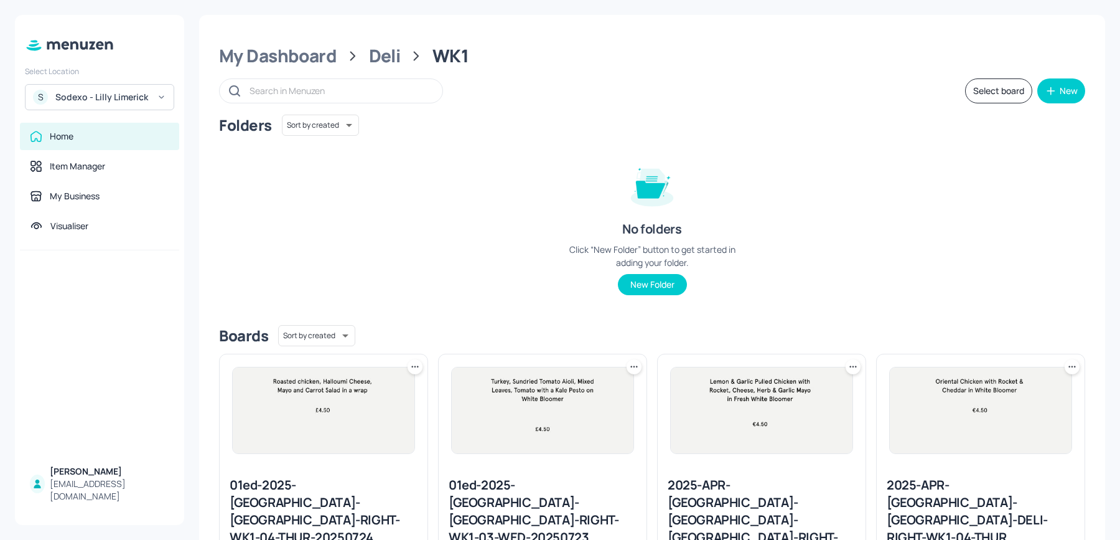
scroll to position [284, 0]
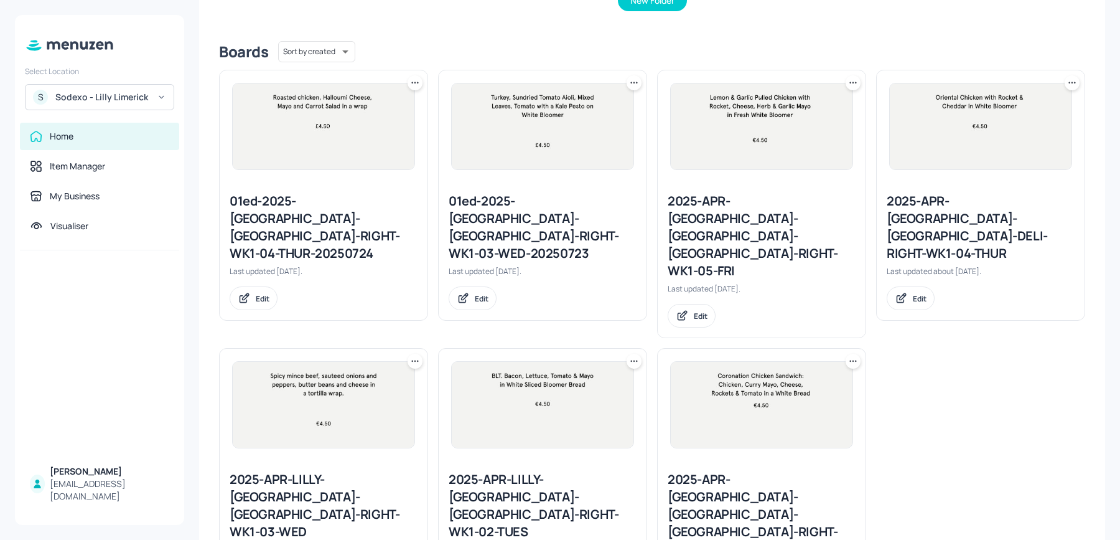
click at [684, 471] on div "2025-APR-[GEOGRAPHIC_DATA]-[GEOGRAPHIC_DATA]-[GEOGRAPHIC_DATA]-RIGHT-WK1-01-MON" at bounding box center [762, 514] width 188 height 87
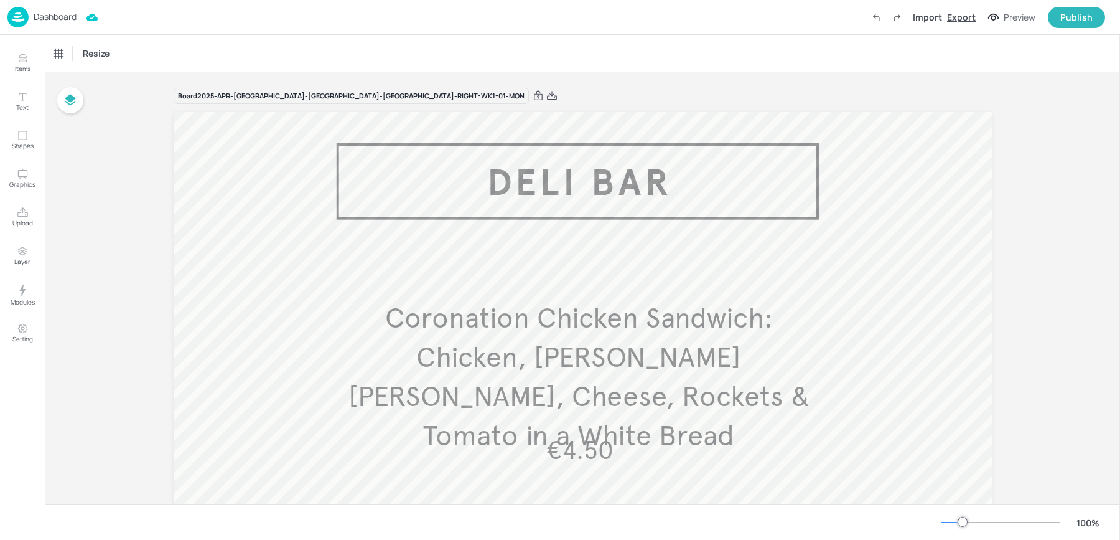
click at [961, 18] on div "Export" at bounding box center [961, 17] width 29 height 13
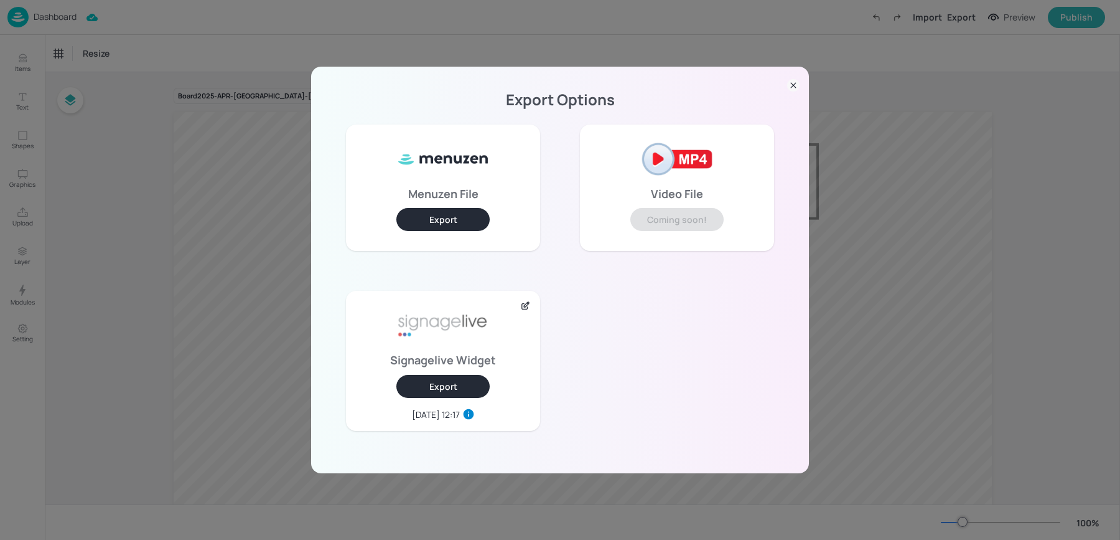
click at [428, 390] on button "Export" at bounding box center [443, 386] width 93 height 23
click at [158, 109] on div "Export Options Menuzen File Export Video File Coming soon! Signagelive Widget E…" at bounding box center [560, 270] width 1120 height 540
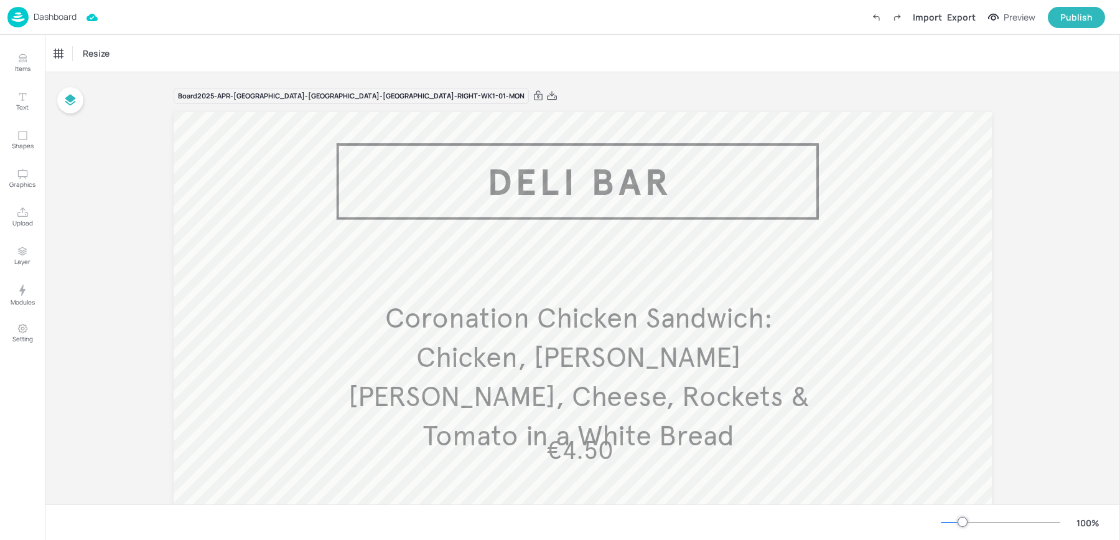
click at [20, 7] on img at bounding box center [17, 17] width 21 height 21
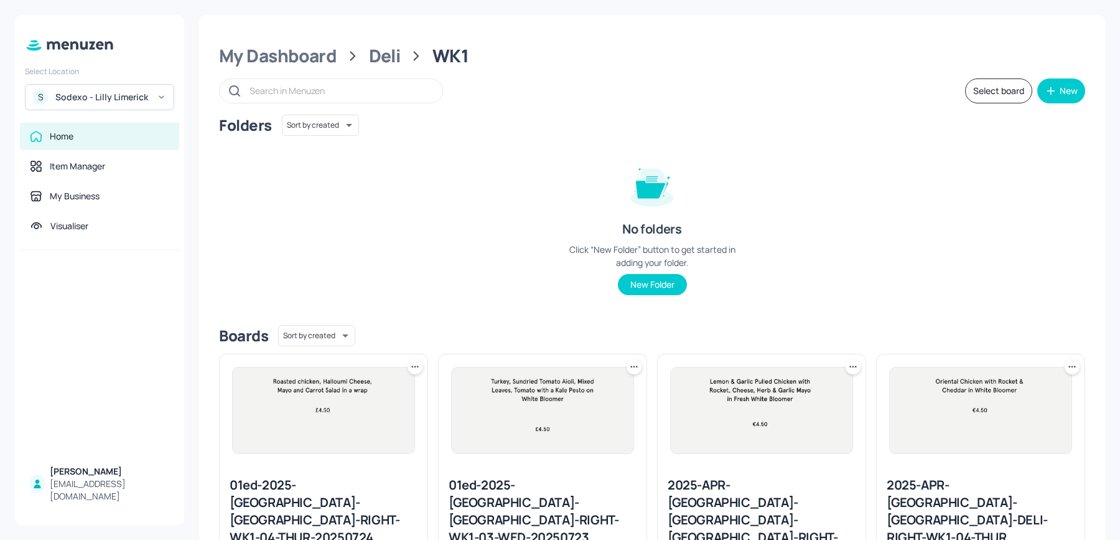
click at [273, 72] on div "My Dashboard Deli WK1 Select board New Folders Sort by created id ​ No folders …" at bounding box center [652, 473] width 906 height 916
click at [264, 58] on div "My Dashboard" at bounding box center [278, 56] width 118 height 22
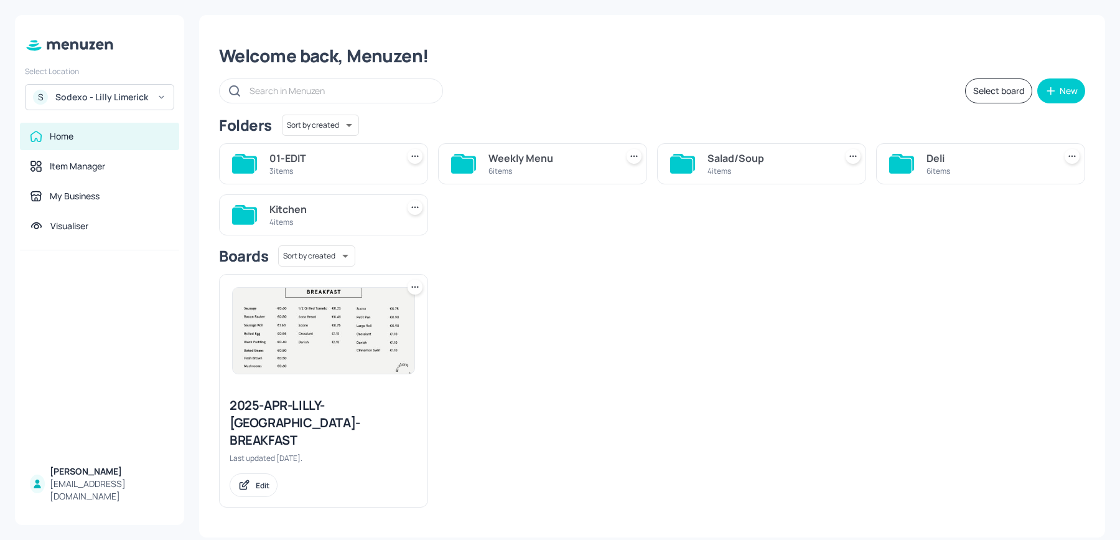
click at [70, 94] on div "Sodexo - Lilly Limerick" at bounding box center [102, 97] width 94 height 12
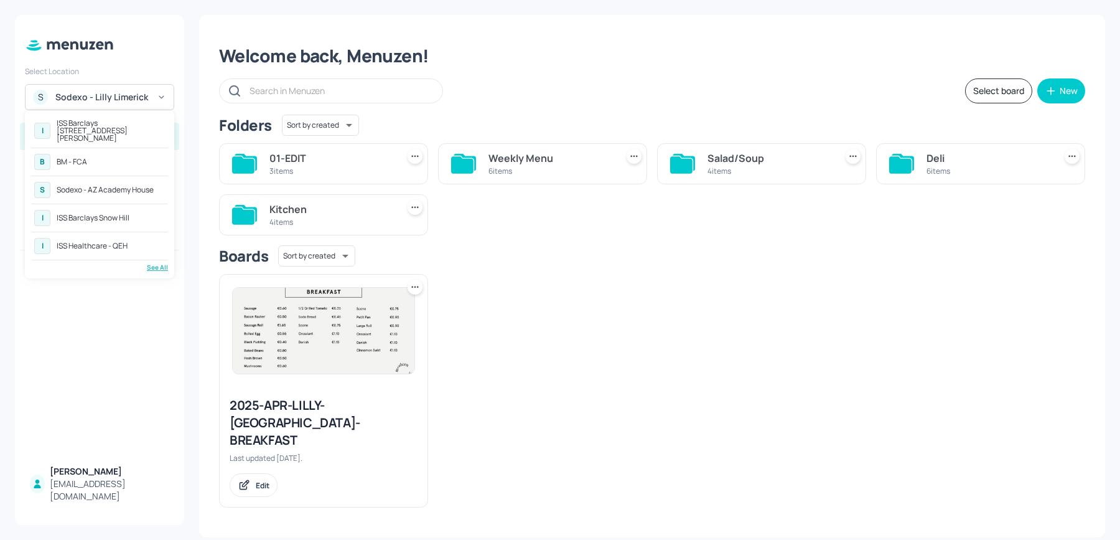
click at [160, 263] on div "See All" at bounding box center [99, 267] width 137 height 9
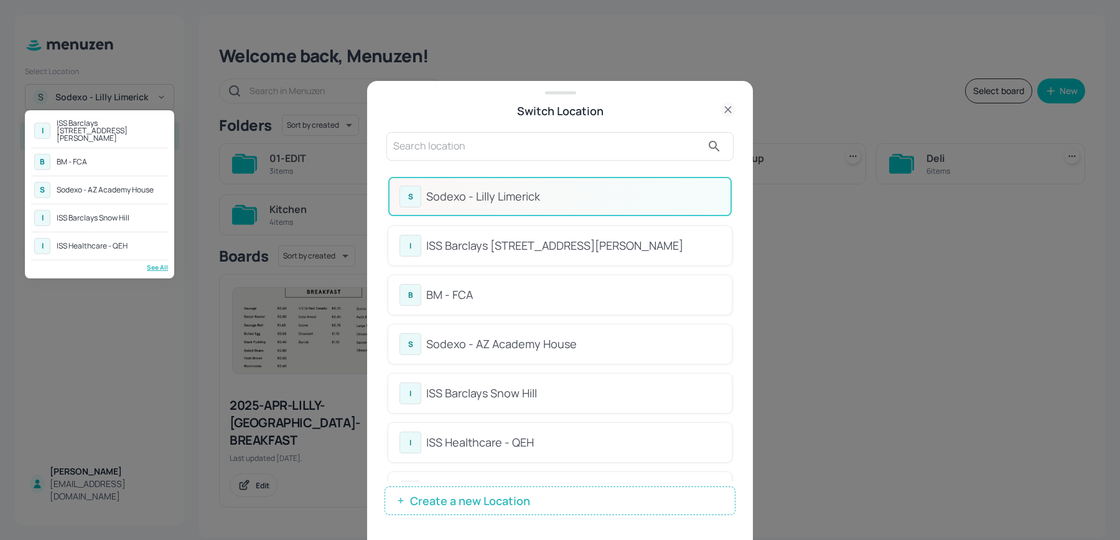
click at [452, 149] on div at bounding box center [560, 270] width 1120 height 540
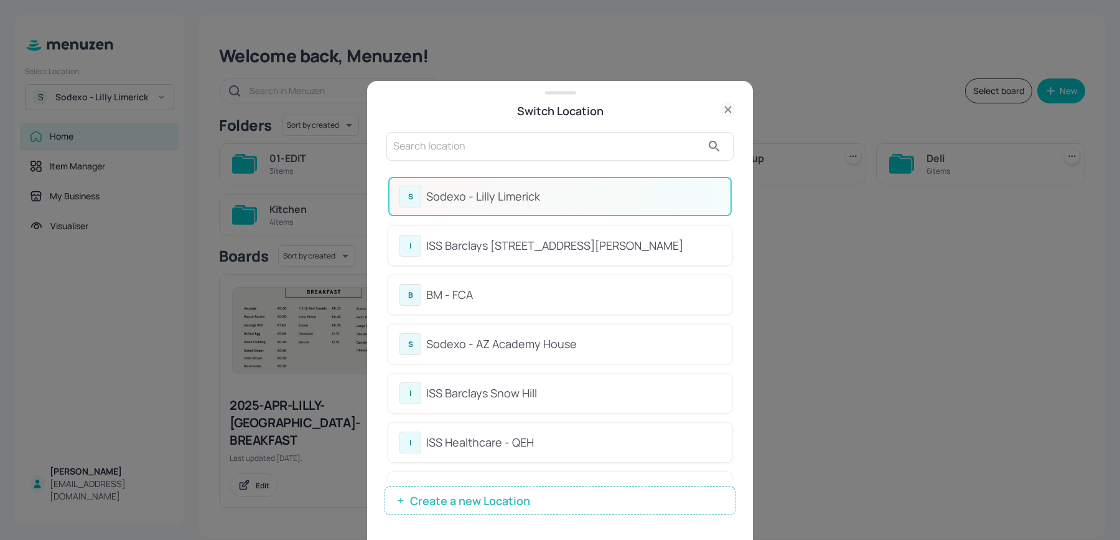
click at [428, 148] on input "text" at bounding box center [547, 146] width 309 height 20
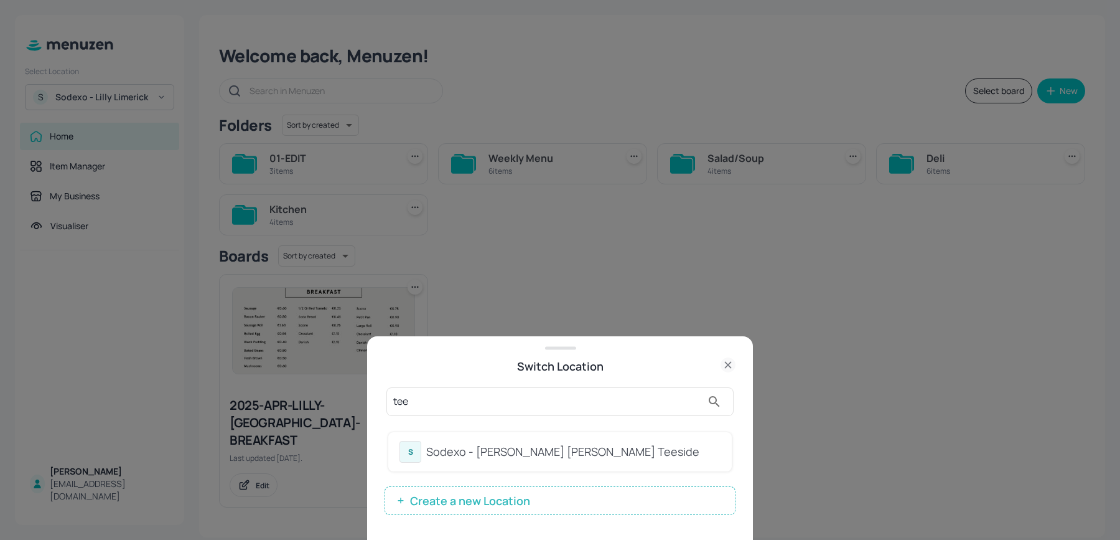
type input "tee"
click at [469, 462] on div "S Sodexo - [PERSON_NAME] [PERSON_NAME] Teeside" at bounding box center [560, 452] width 321 height 22
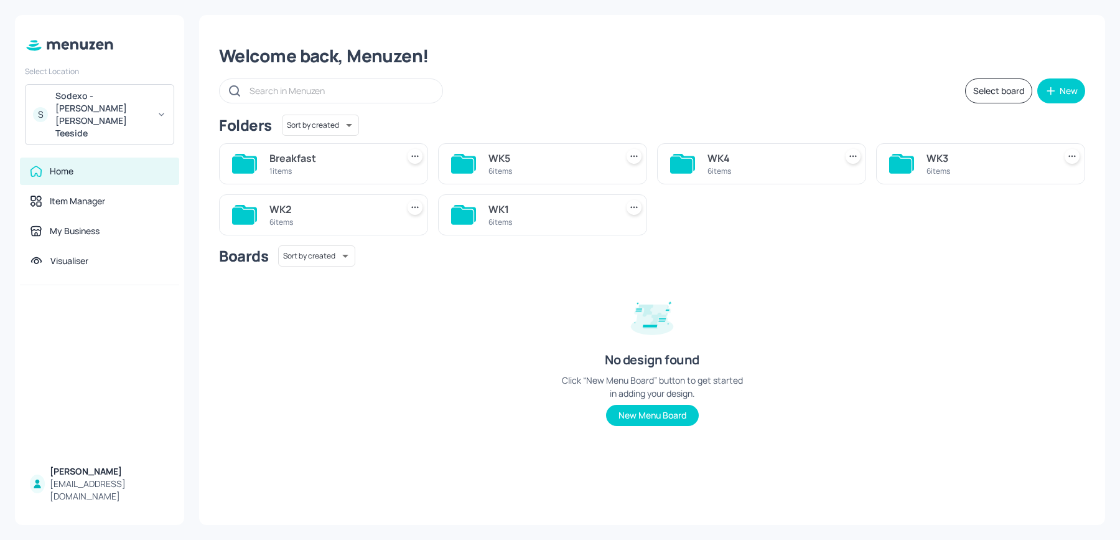
click at [768, 161] on div "WK4" at bounding box center [769, 158] width 123 height 15
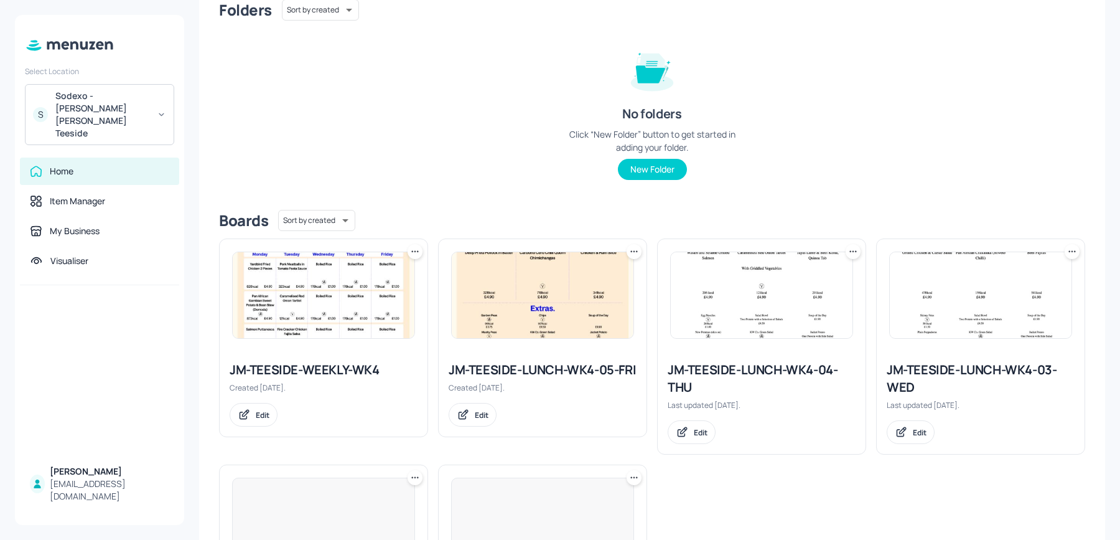
scroll to position [142, 0]
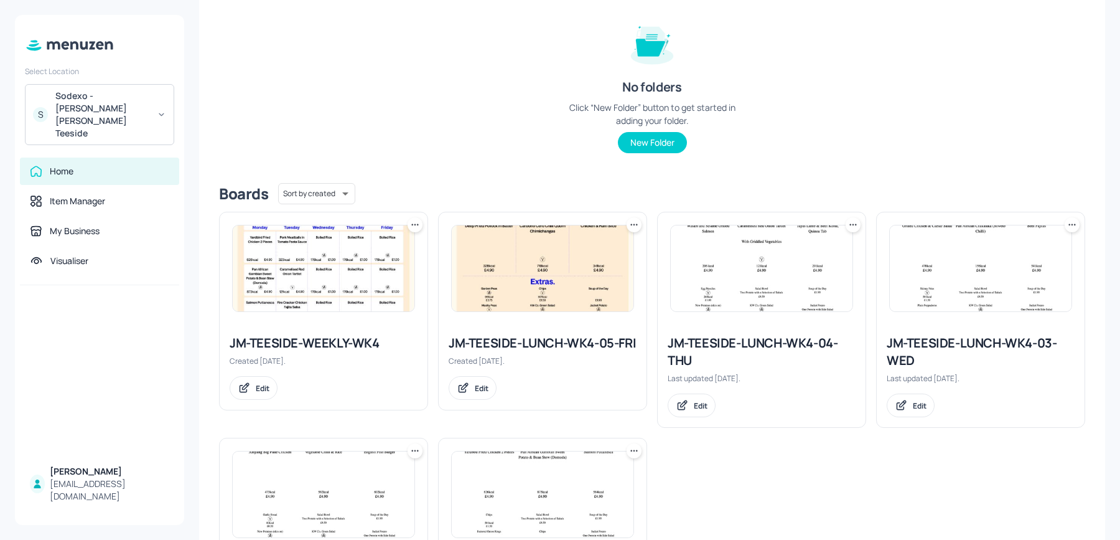
click at [632, 223] on icon at bounding box center [634, 224] width 12 height 12
click at [840, 514] on div at bounding box center [560, 270] width 1120 height 540
click at [510, 475] on img at bounding box center [543, 494] width 182 height 86
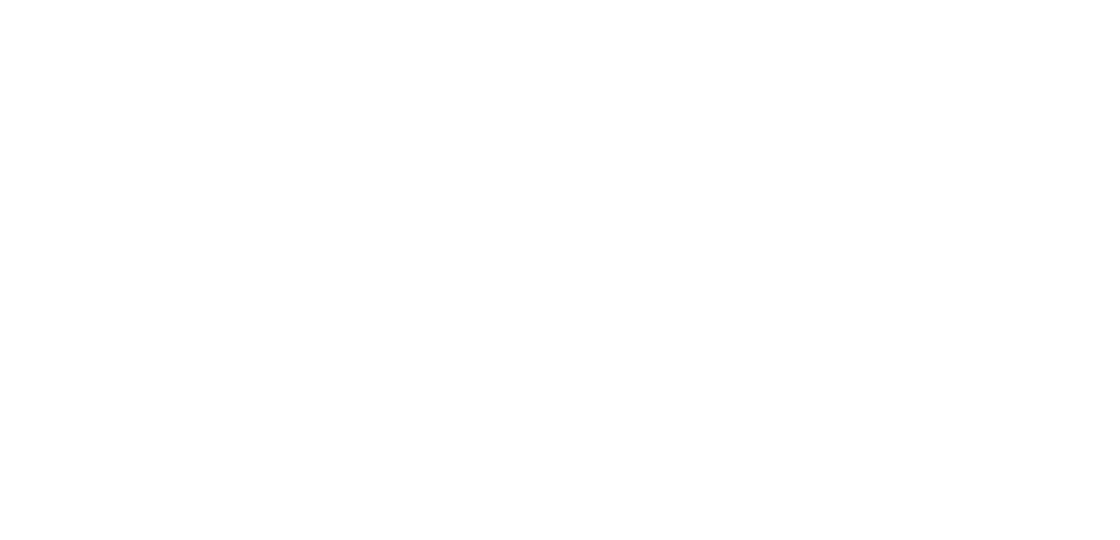
click at [510, 475] on div at bounding box center [560, 270] width 1120 height 540
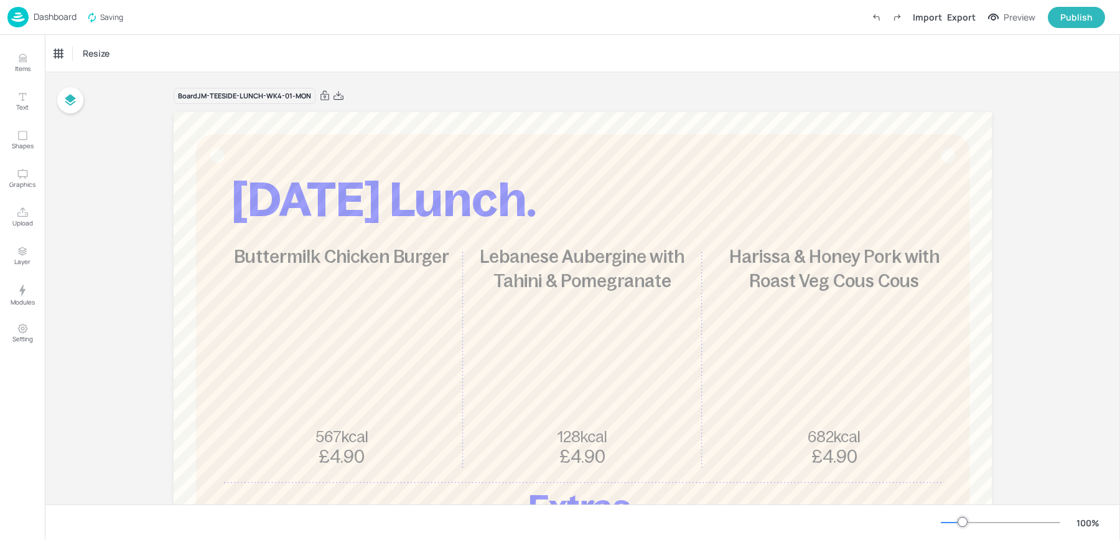
click at [24, 17] on img at bounding box center [17, 17] width 21 height 21
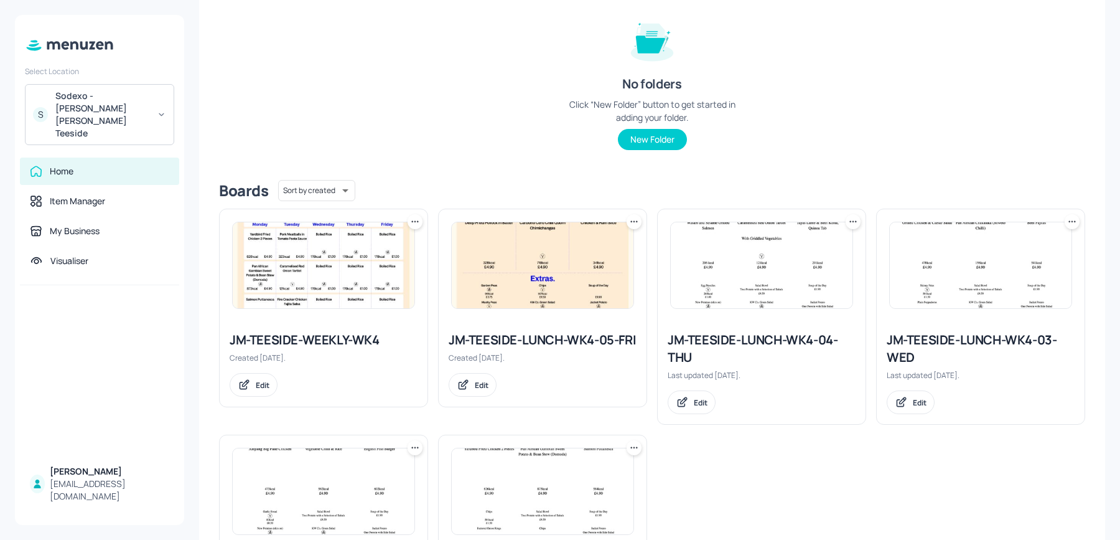
scroll to position [284, 0]
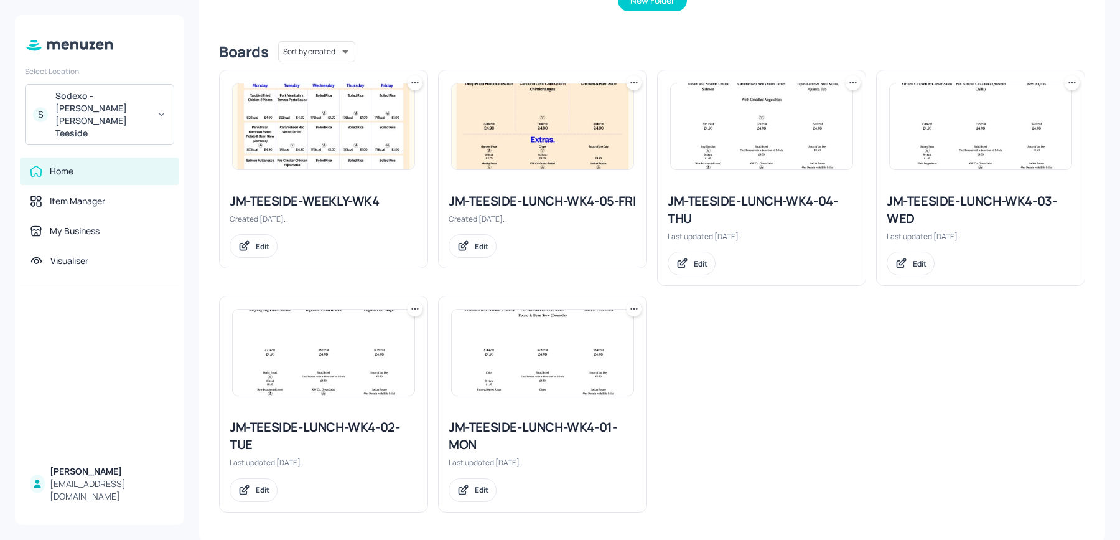
click at [639, 303] on icon at bounding box center [634, 309] width 12 height 12
click at [569, 375] on p "Move" at bounding box center [564, 374] width 19 height 11
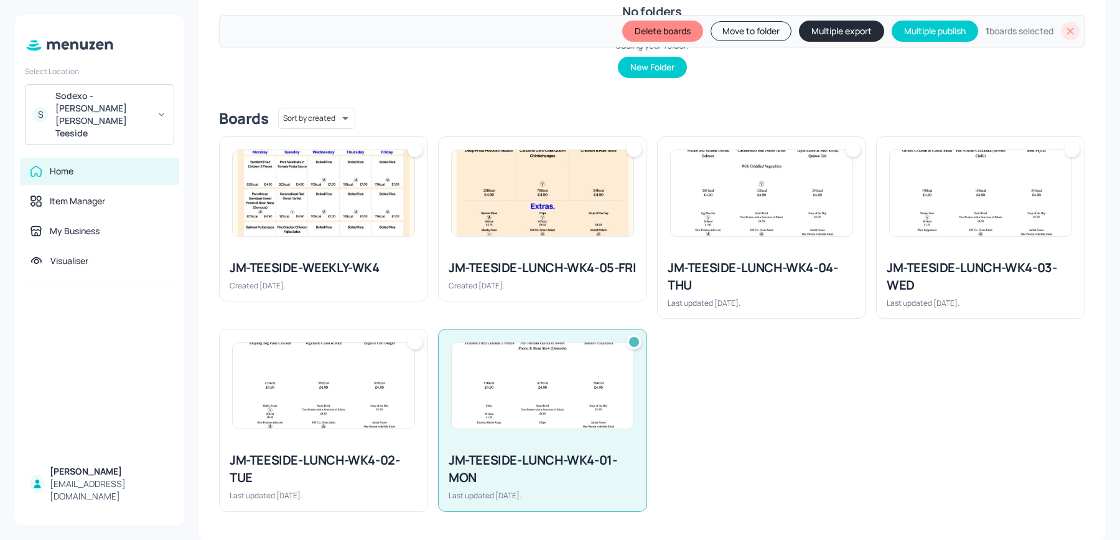
click at [404, 352] on img at bounding box center [324, 385] width 182 height 86
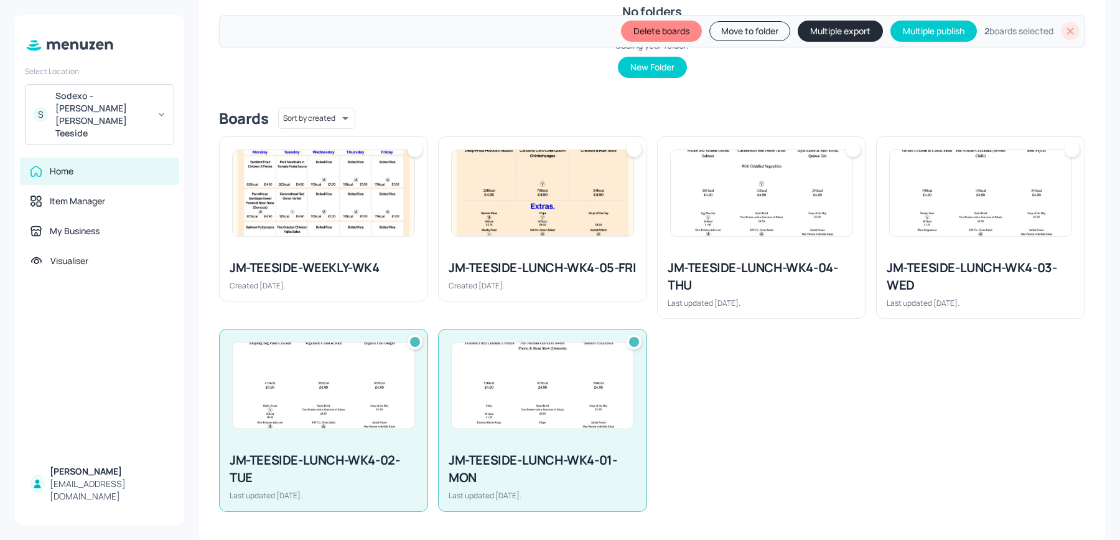
click at [1069, 155] on div at bounding box center [1072, 149] width 15 height 15
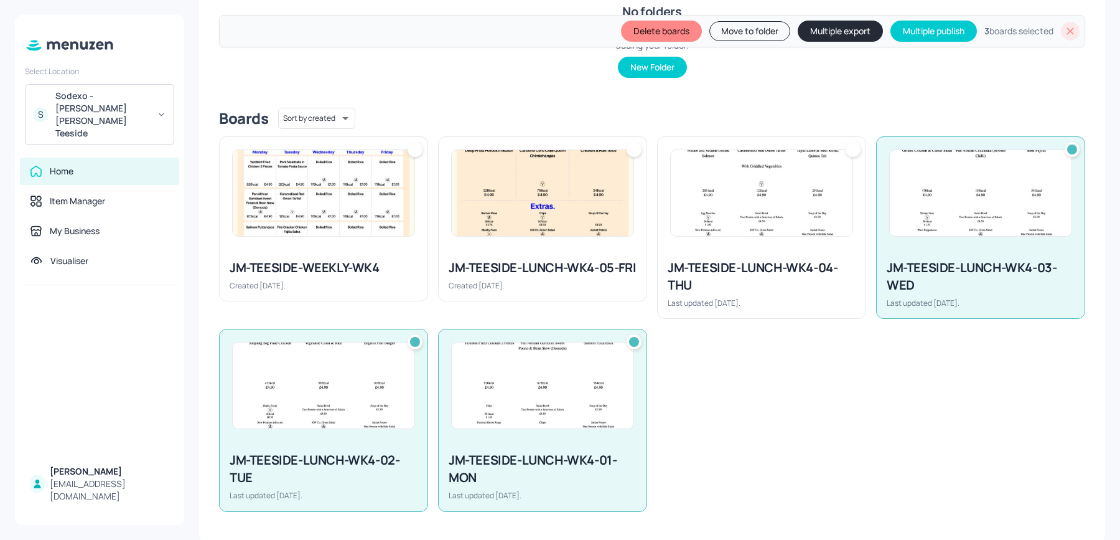
click at [858, 147] on div at bounding box center [853, 149] width 15 height 15
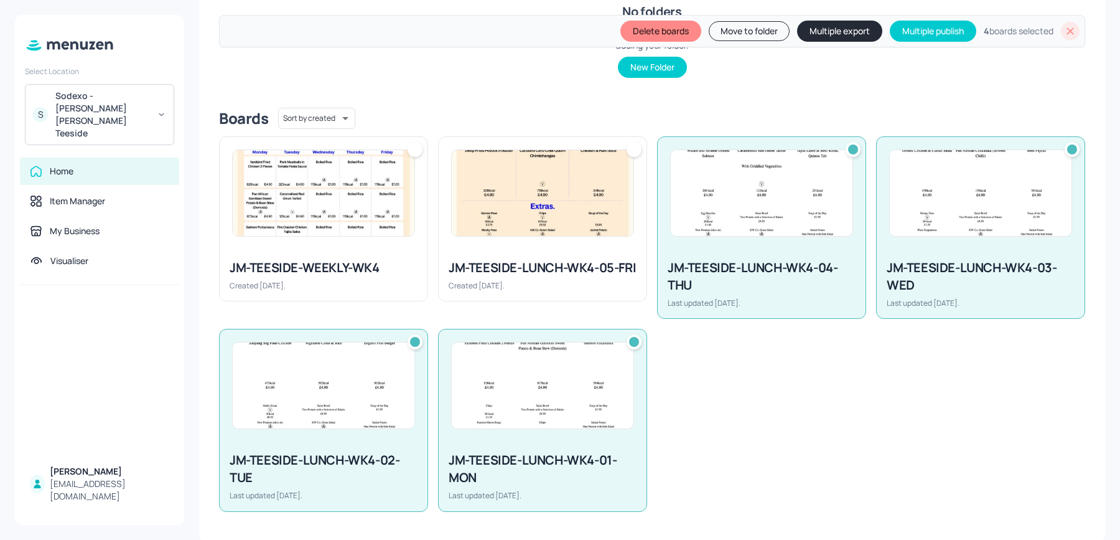
click at [627, 151] on div at bounding box center [634, 149] width 15 height 15
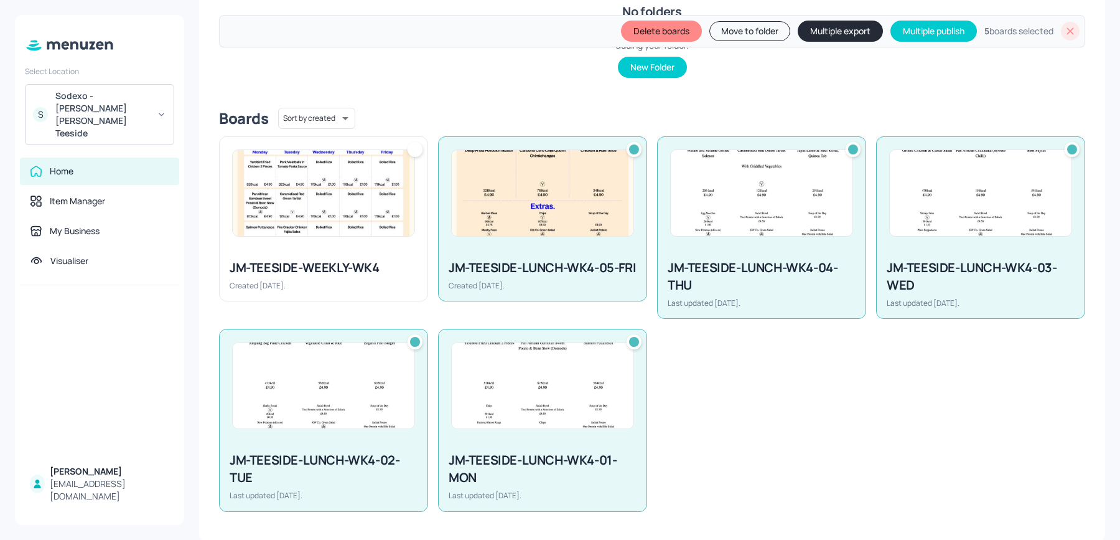
click at [834, 22] on button "Multiple export" at bounding box center [840, 31] width 85 height 21
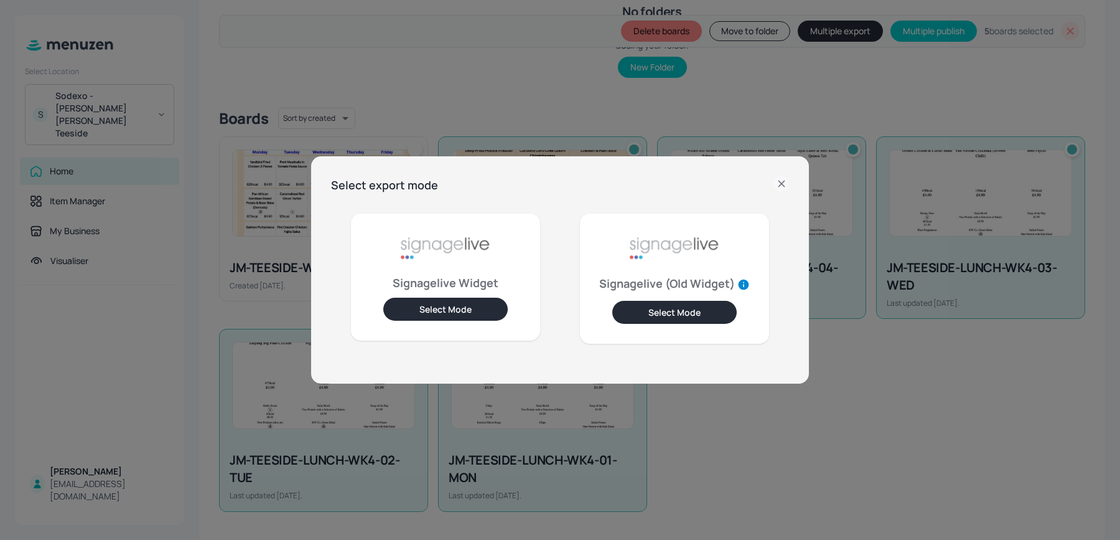
click at [444, 307] on button "Select Mode" at bounding box center [445, 309] width 124 height 23
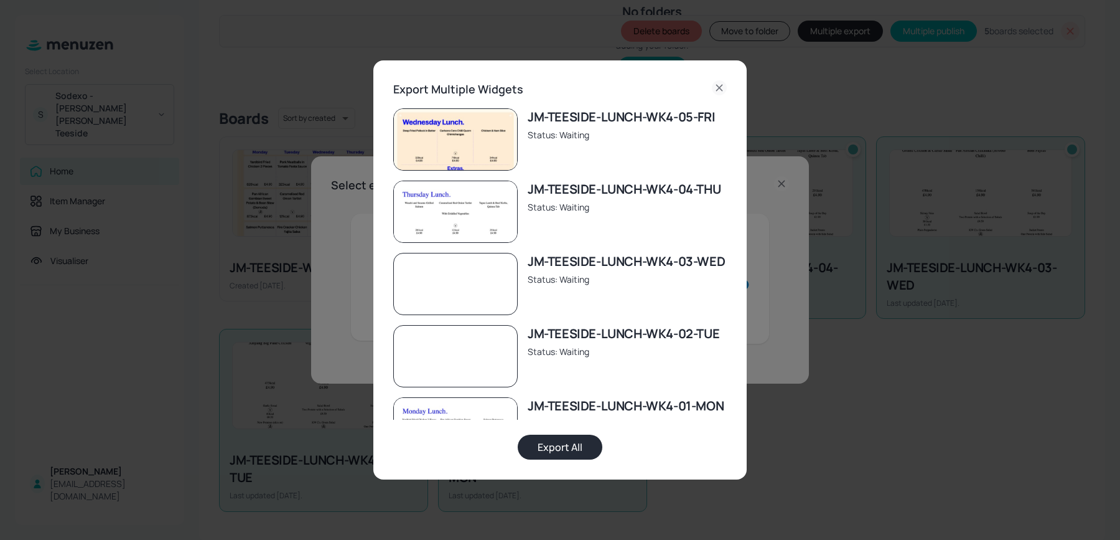
click at [555, 441] on button "Export All" at bounding box center [560, 446] width 85 height 25
